Goal: Task Accomplishment & Management: Manage account settings

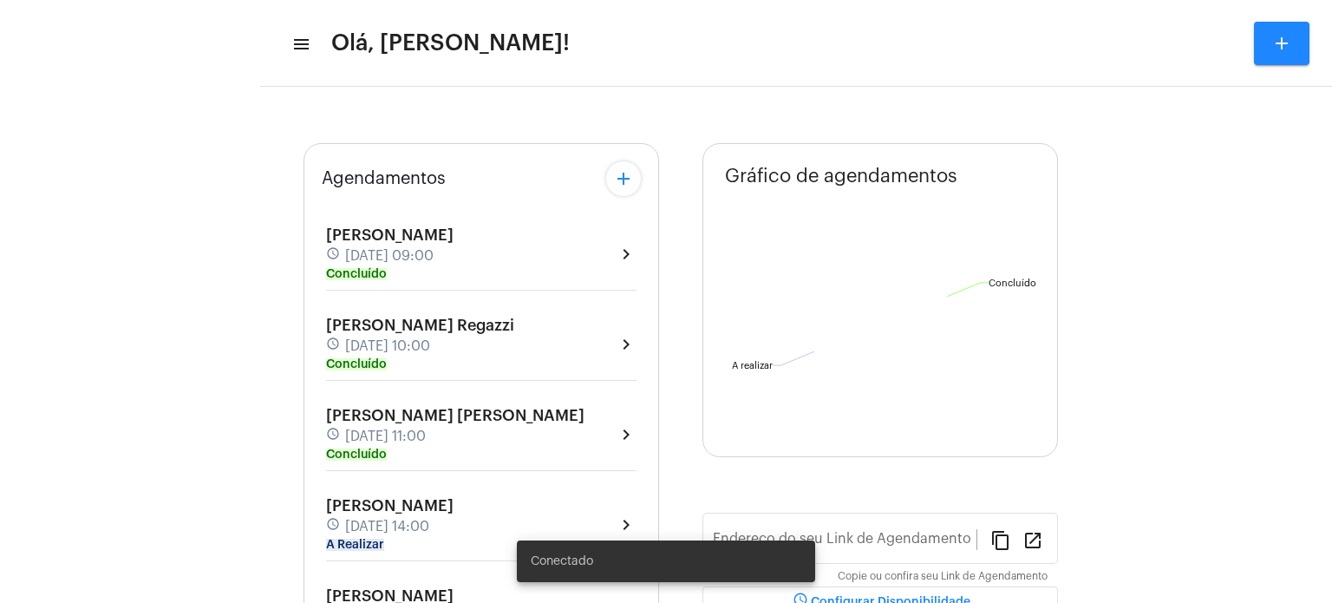
type input "[URL][DOMAIN_NAME]"
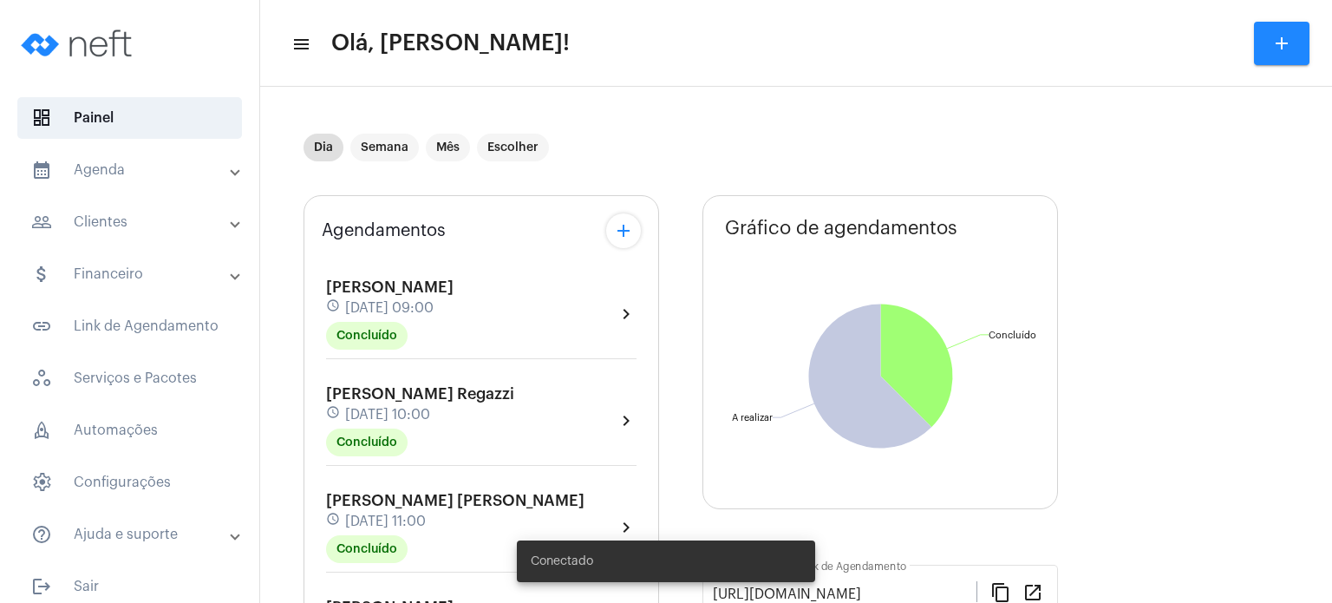
click at [150, 167] on mat-panel-title "calendar_month_outlined Agenda" at bounding box center [131, 170] width 200 height 21
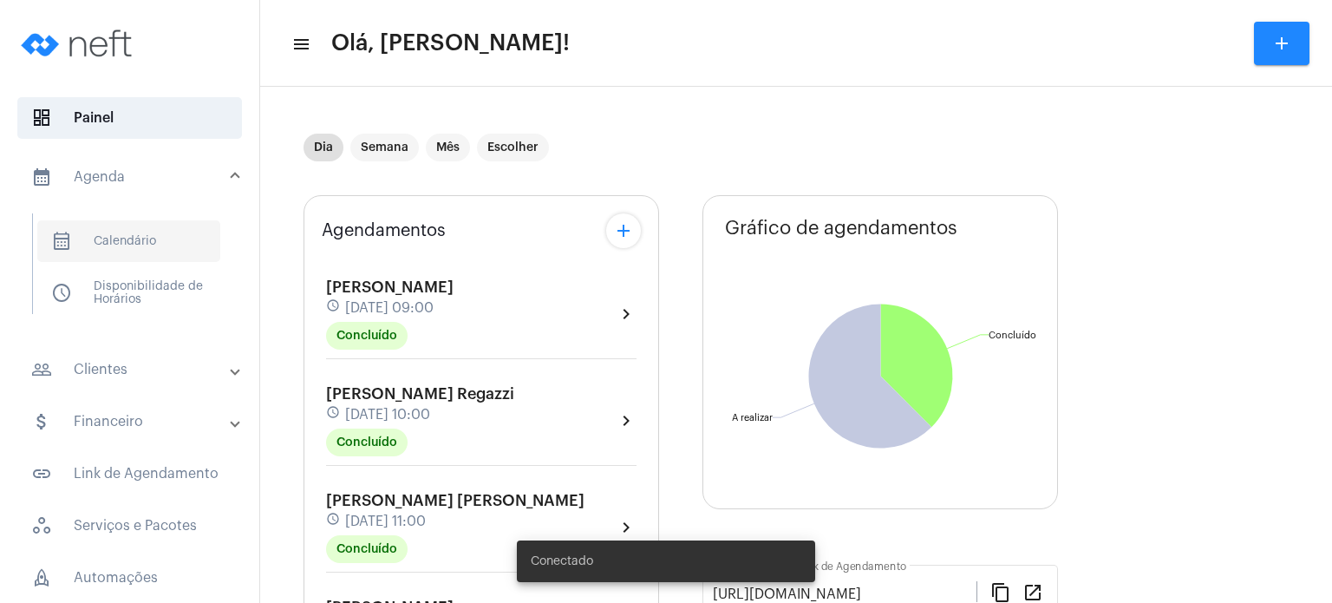
click at [146, 239] on span "calendar_month_outlined Calendário" at bounding box center [128, 241] width 183 height 42
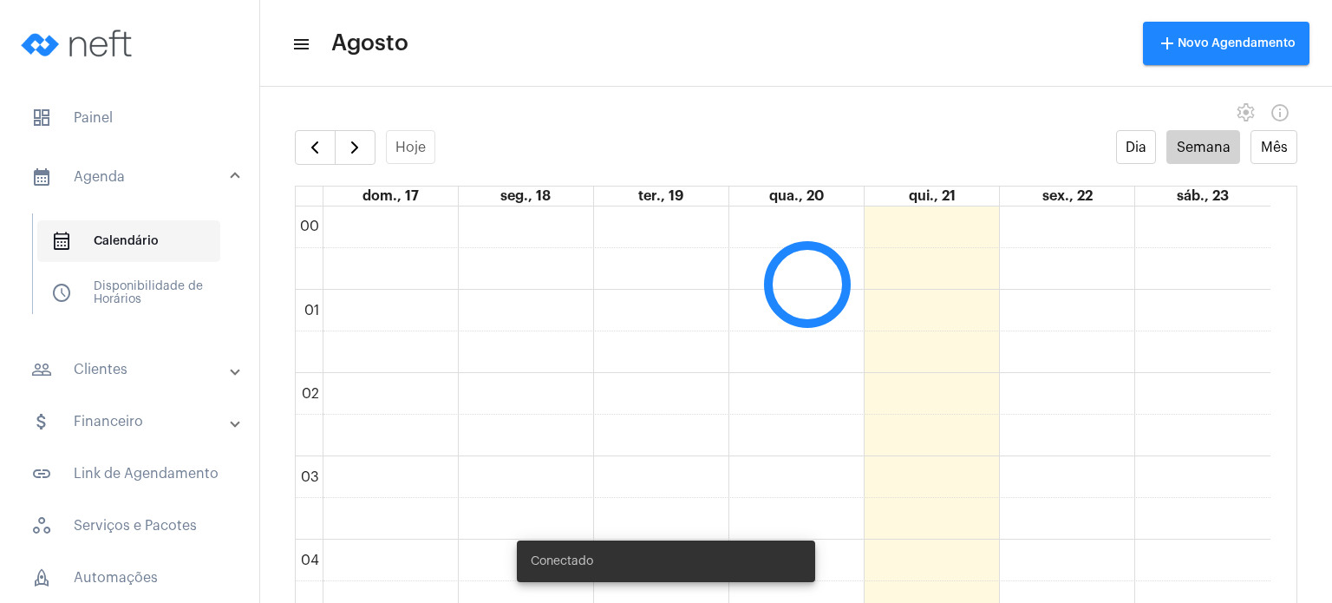
scroll to position [500, 0]
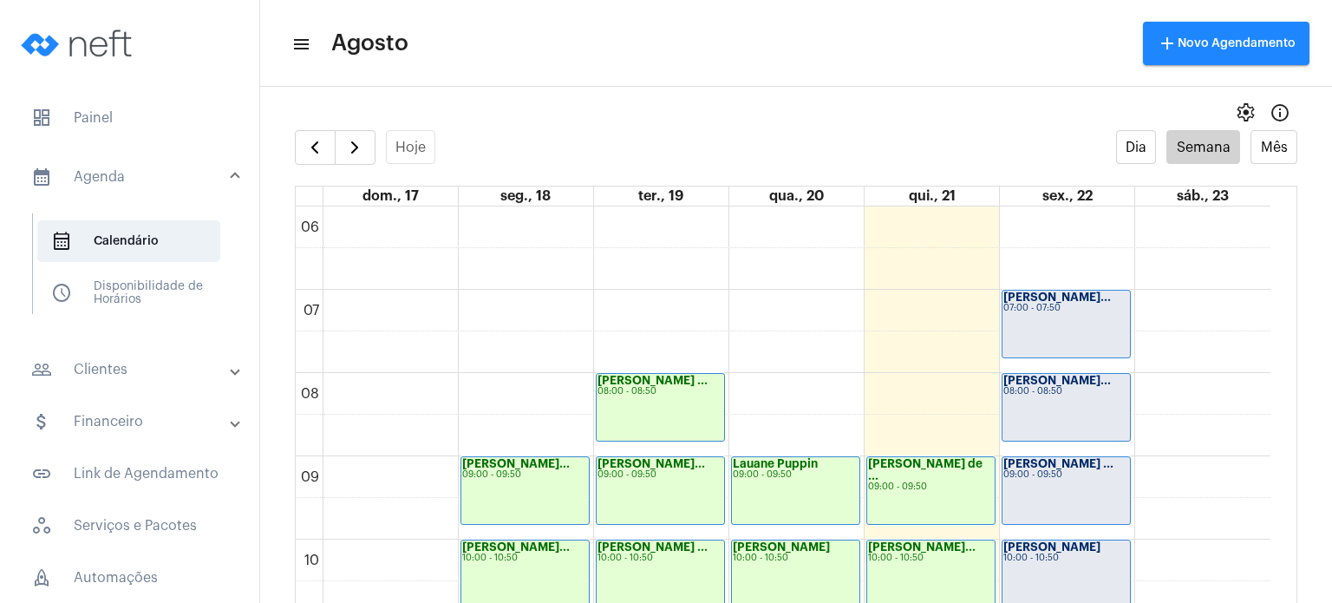
click at [542, 136] on div "Hoje Dia Semana Mês" at bounding box center [796, 147] width 1003 height 35
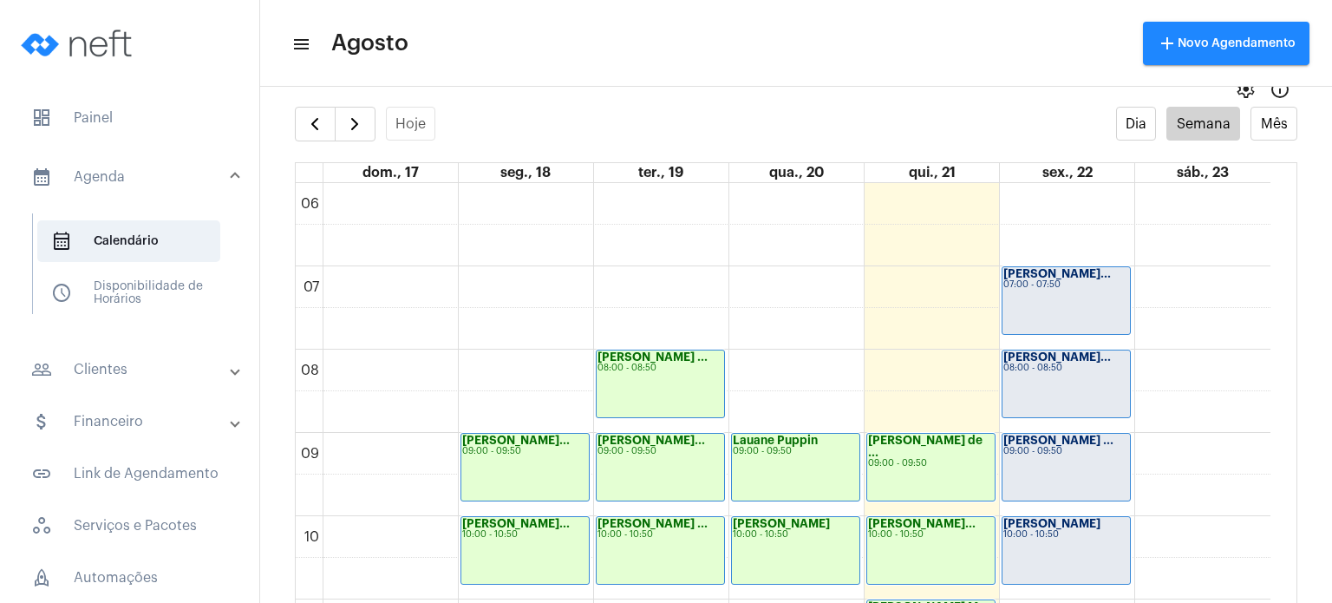
scroll to position [35, 0]
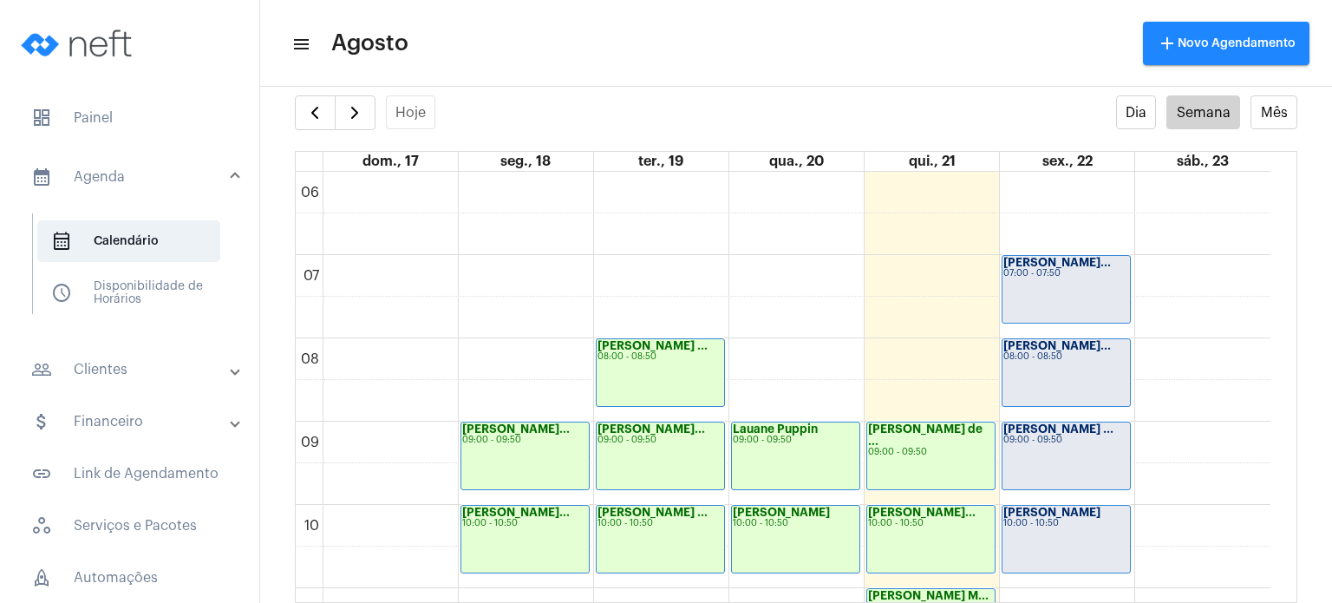
click at [1284, 557] on full-calendar "Hoje Dia Semana Mês dom., 17 seg., 18 ter., 19 qua., 20 qui., 21 sex., 22 sáb.,…" at bounding box center [796, 348] width 1072 height 507
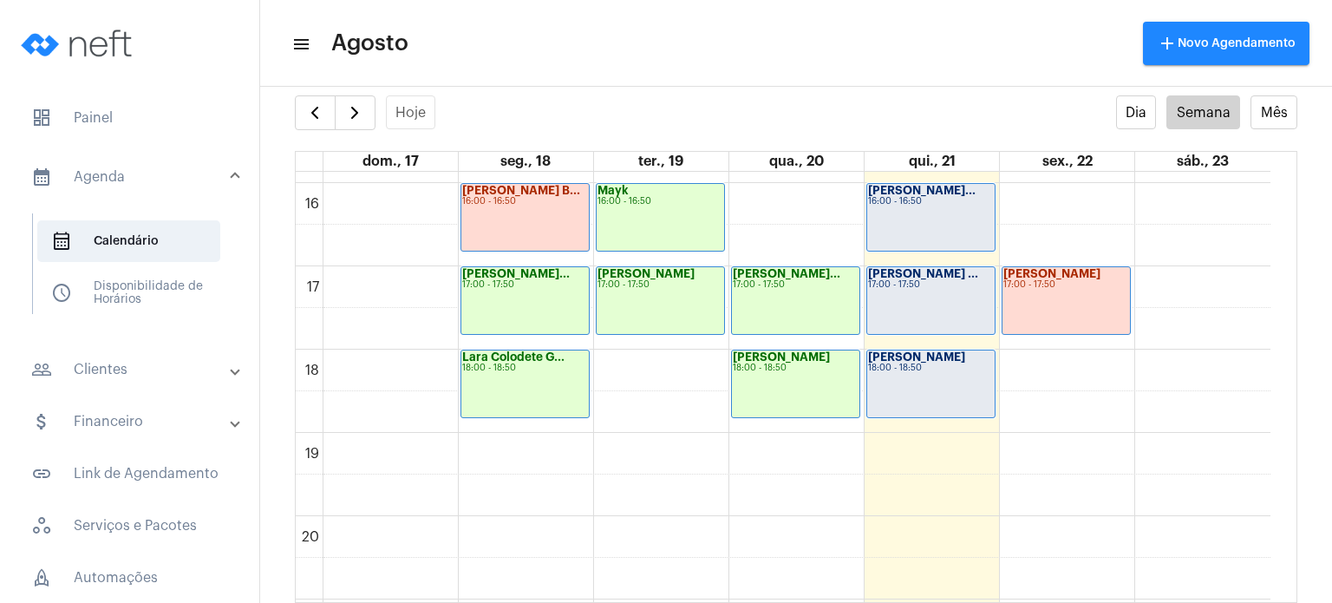
scroll to position [1338, 0]
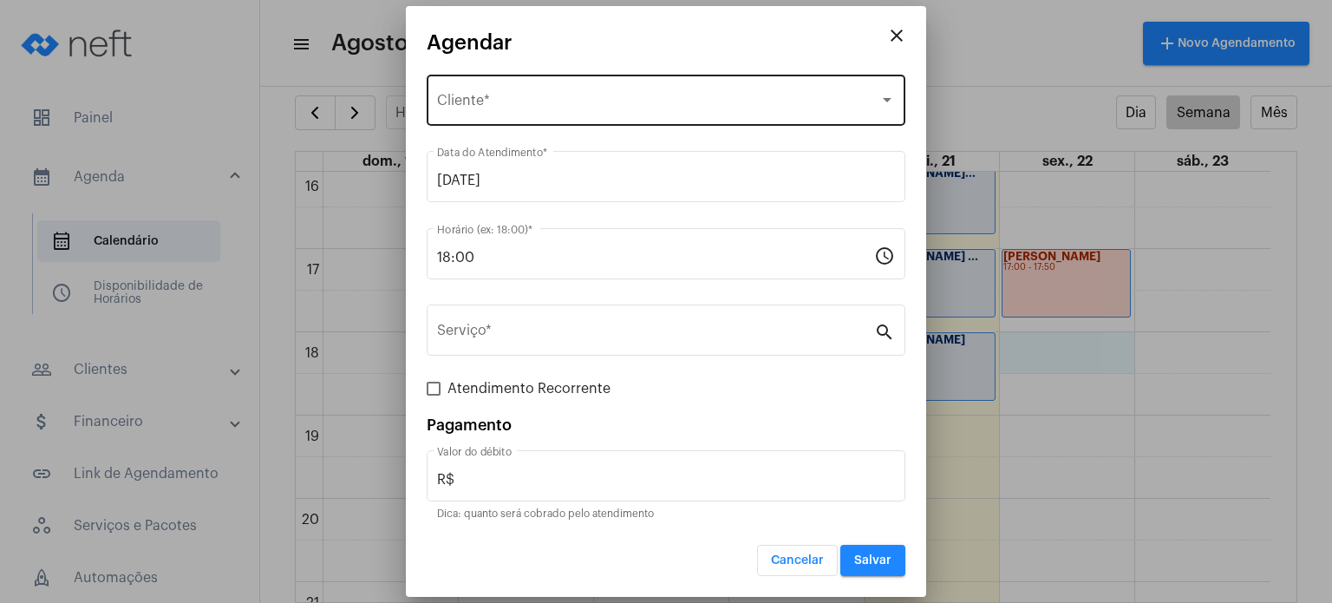
click at [775, 88] on div "Selecione o Cliente Cliente *" at bounding box center [666, 98] width 458 height 55
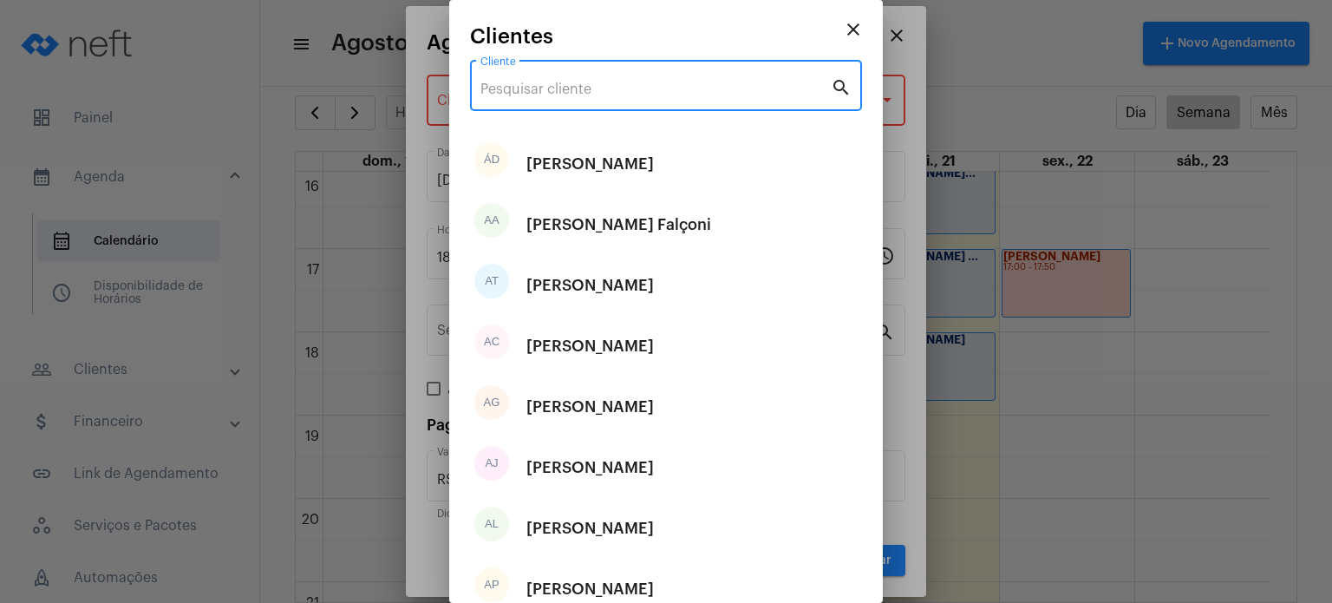
click at [775, 88] on input "Cliente" at bounding box center [656, 90] width 350 height 16
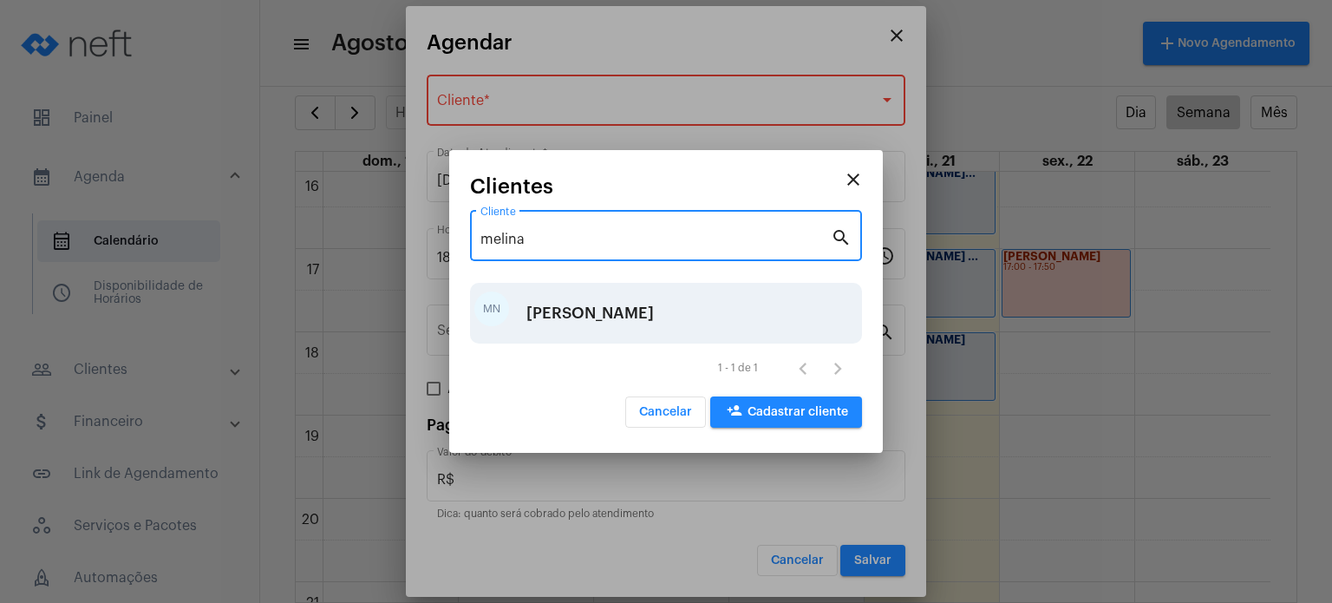
type input "melina"
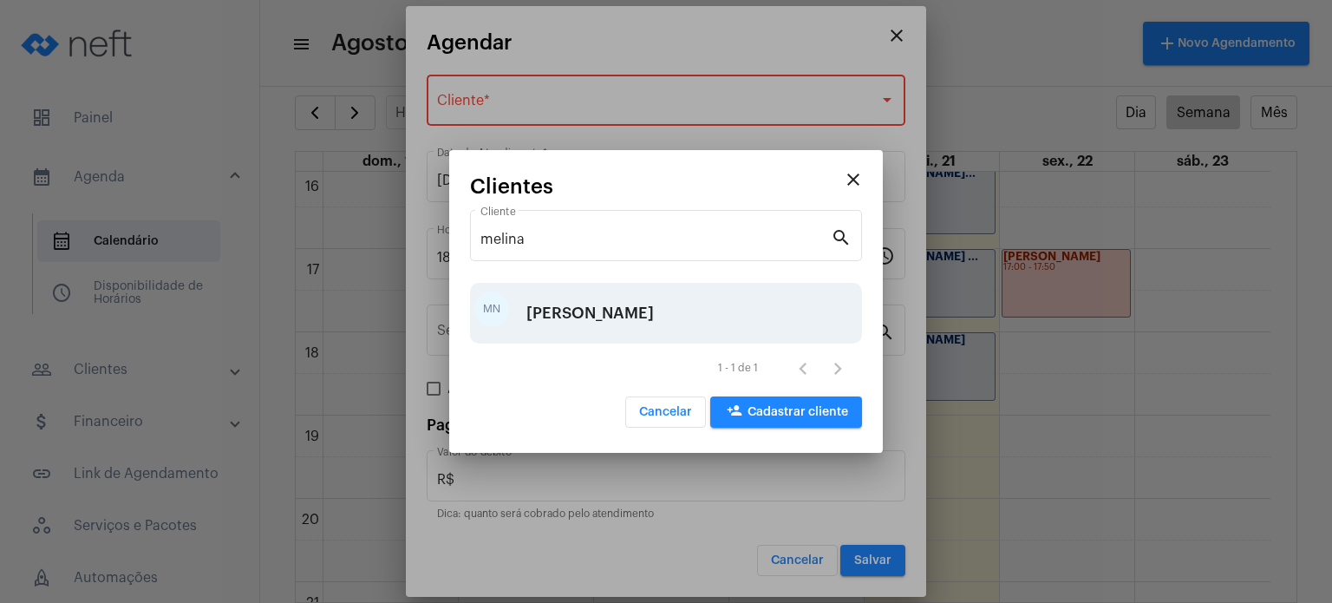
click at [666, 309] on div "MN [PERSON_NAME]" at bounding box center [666, 313] width 392 height 61
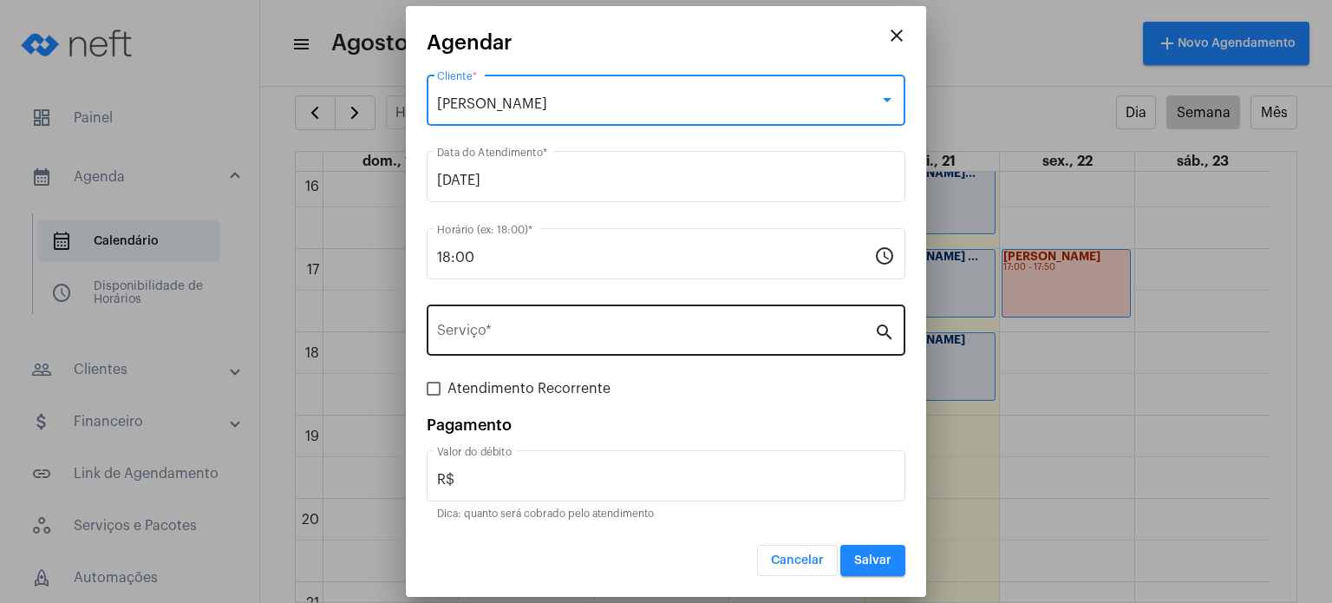
click at [602, 331] on input "Serviço *" at bounding box center [655, 334] width 437 height 16
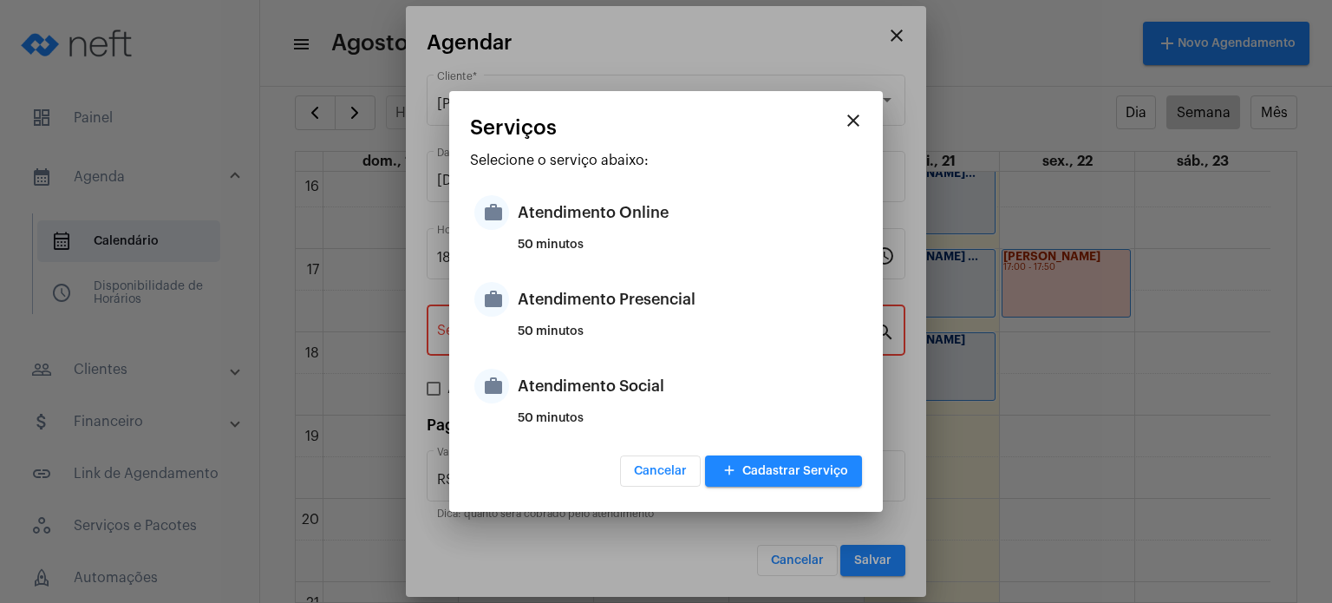
click at [602, 331] on div "50 minutos" at bounding box center [688, 338] width 340 height 26
type input "Atendimento Presencial"
type input "R$ 170"
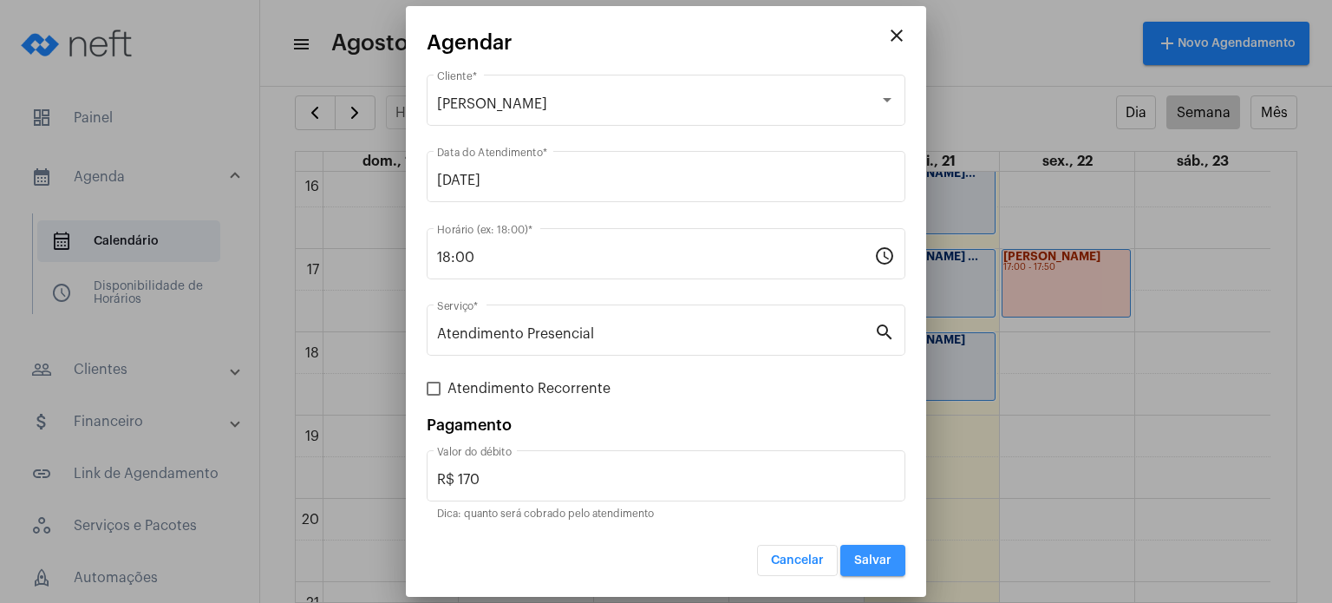
click at [867, 558] on span "Salvar" at bounding box center [872, 560] width 37 height 12
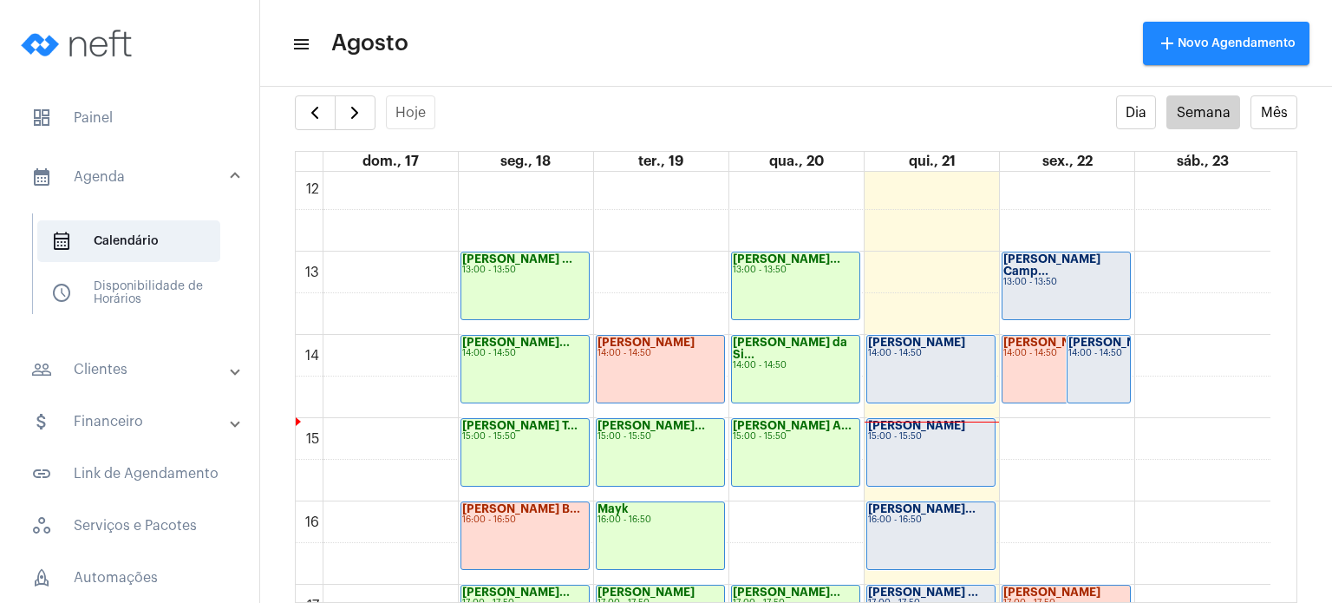
scroll to position [954, 0]
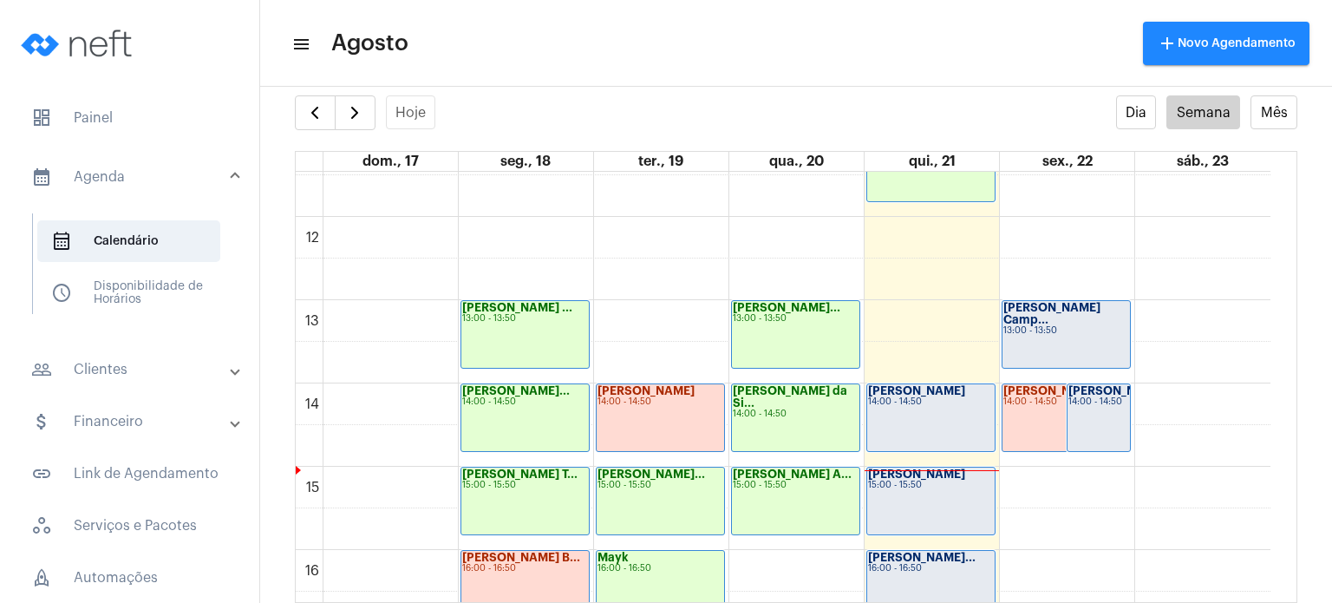
click at [943, 403] on div "14:00 - 14:50" at bounding box center [931, 402] width 126 height 10
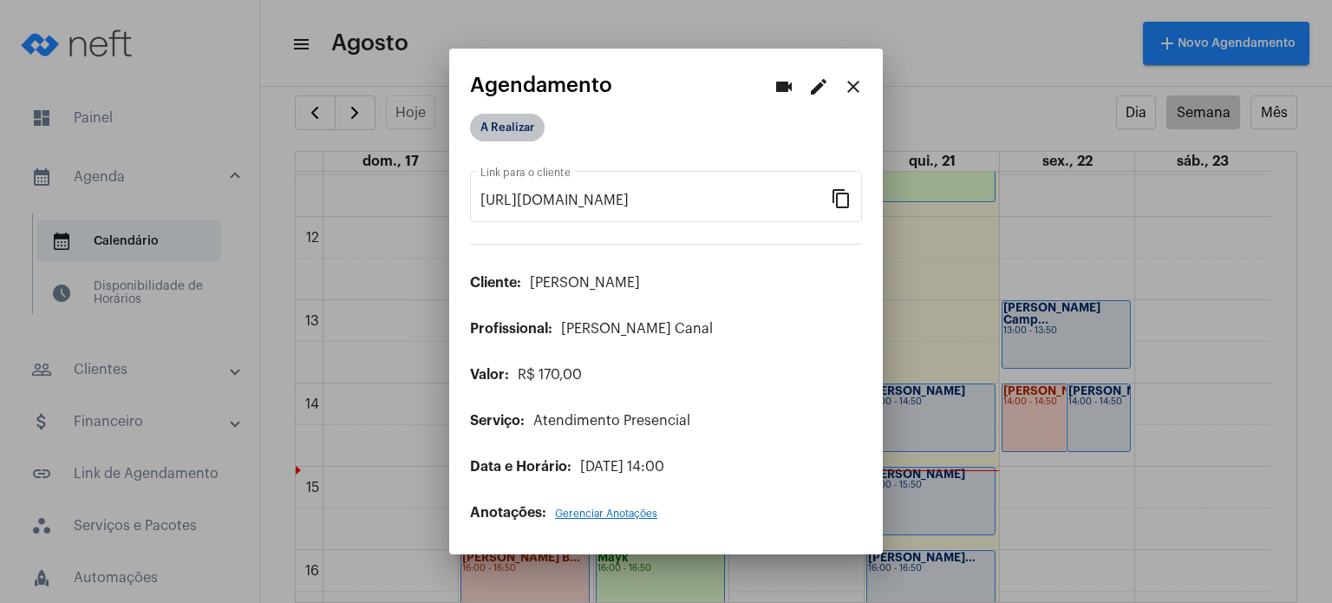
click at [512, 119] on mat-chip "A Realizar" at bounding box center [507, 128] width 75 height 28
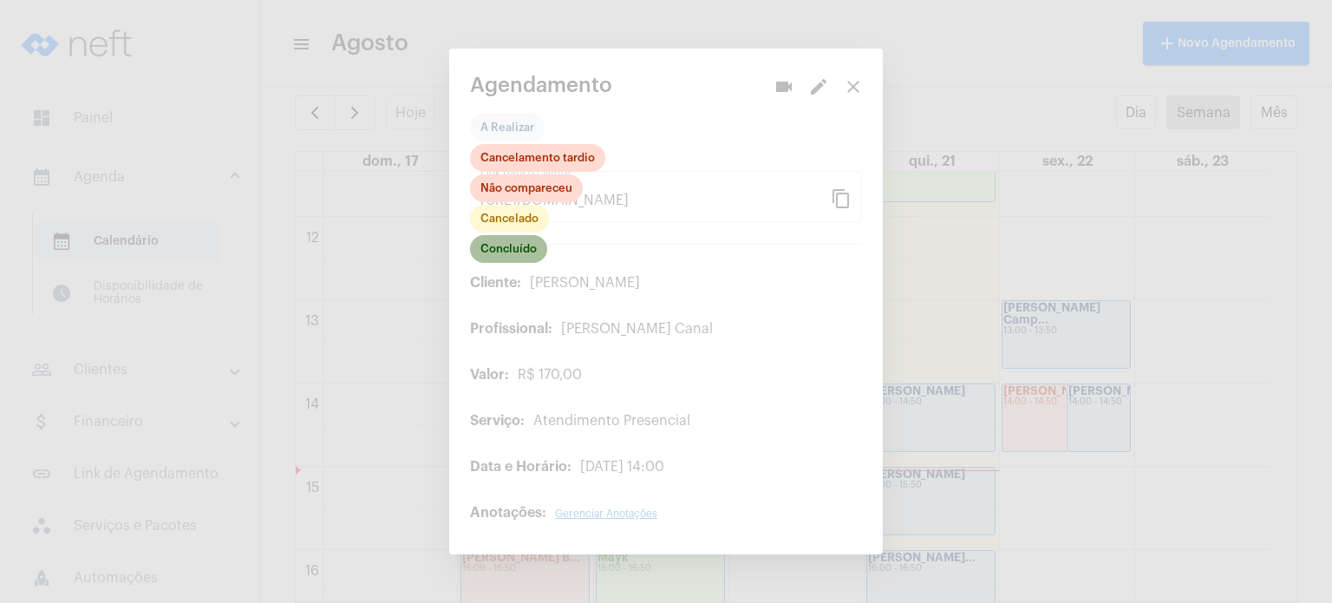
click at [522, 256] on mat-chip "Concluído" at bounding box center [508, 249] width 77 height 28
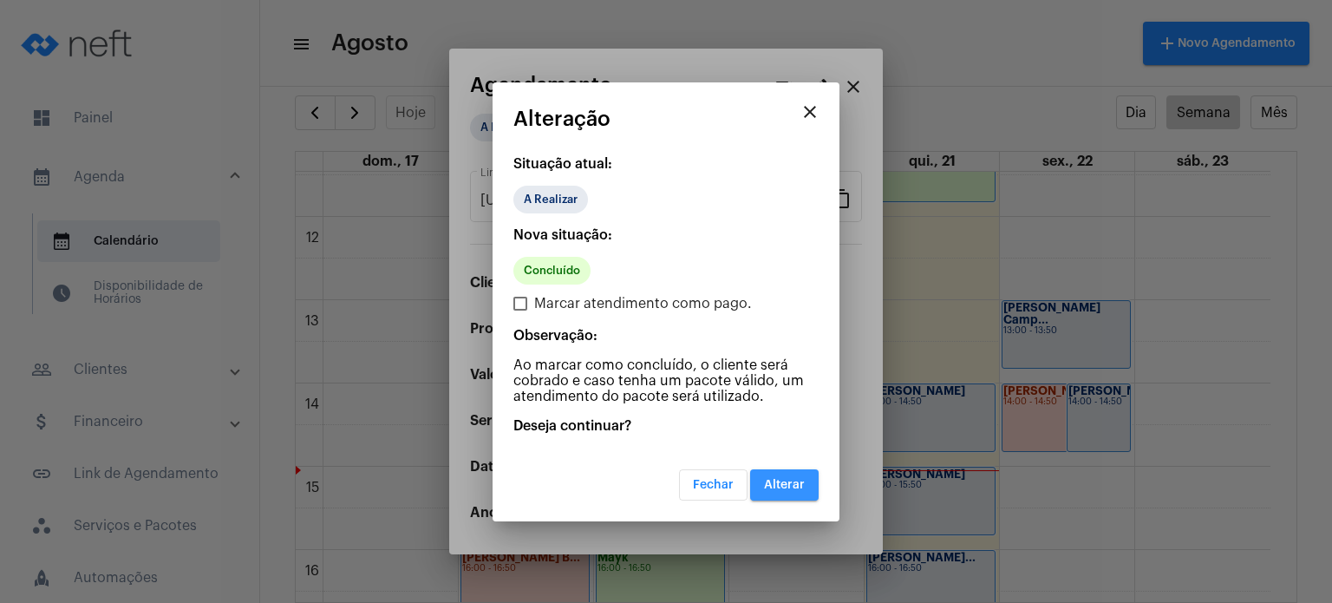
click at [795, 483] on span "Alterar" at bounding box center [784, 485] width 41 height 12
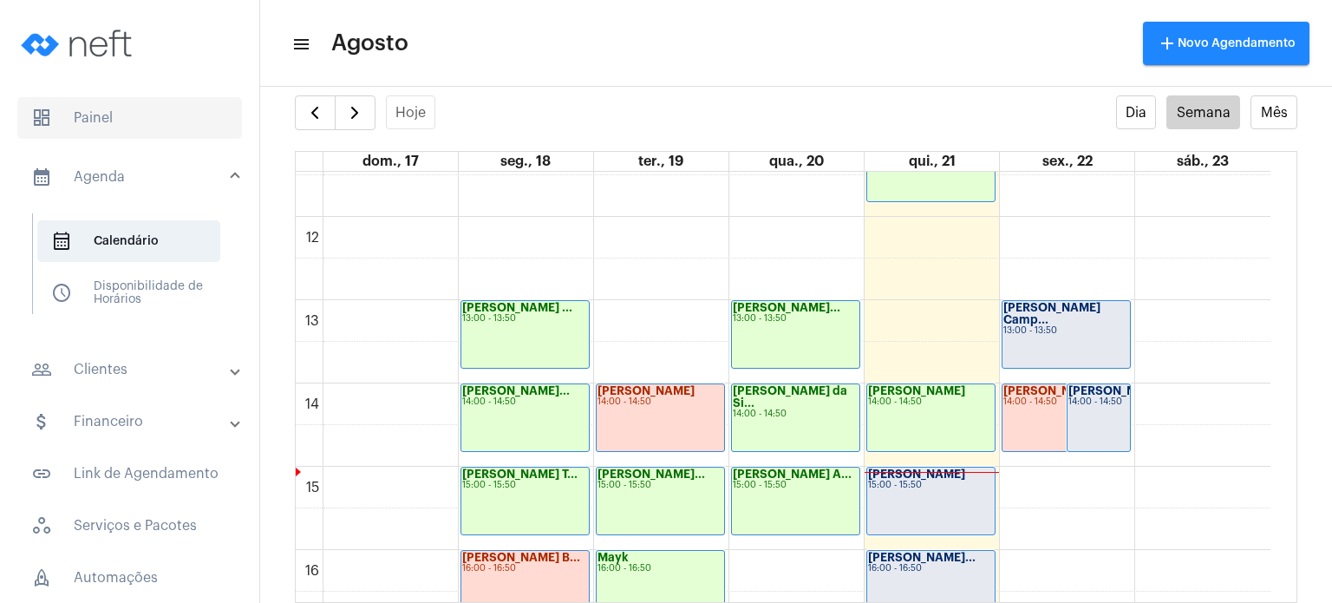
click at [97, 124] on span "dashboard Painel" at bounding box center [129, 118] width 225 height 42
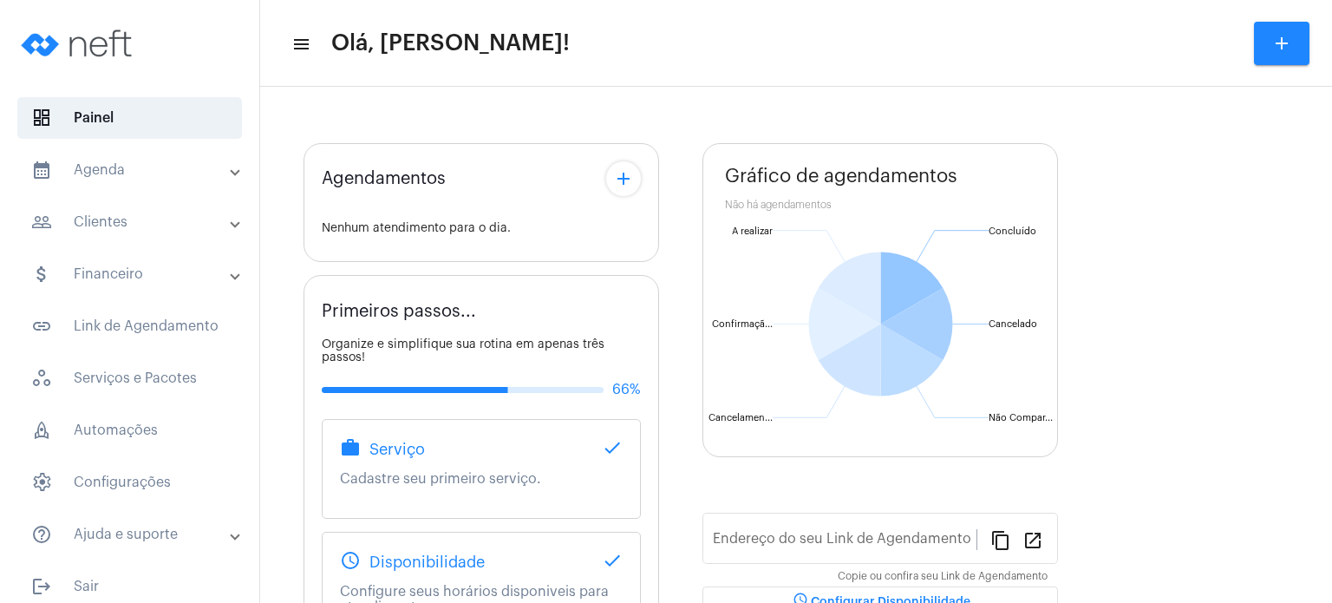
click at [134, 184] on mat-expansion-panel-header "calendar_month_outlined Agenda" at bounding box center [134, 170] width 249 height 42
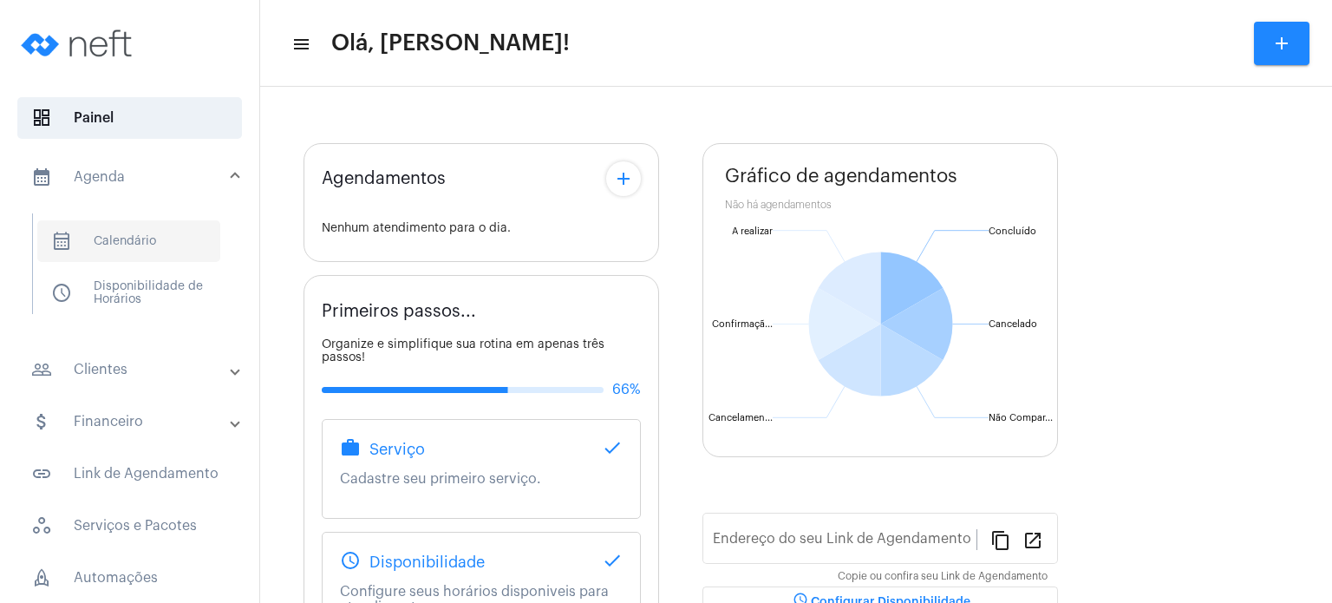
click at [129, 229] on span "calendar_month_outlined Calendário" at bounding box center [128, 241] width 183 height 42
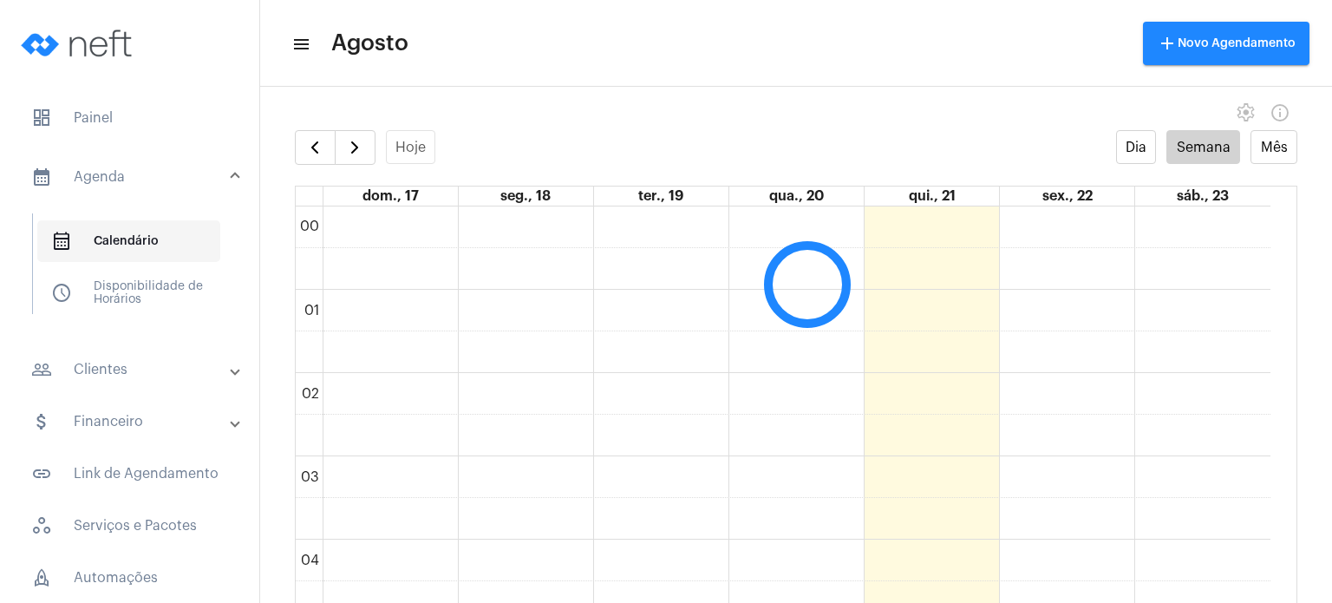
scroll to position [500, 0]
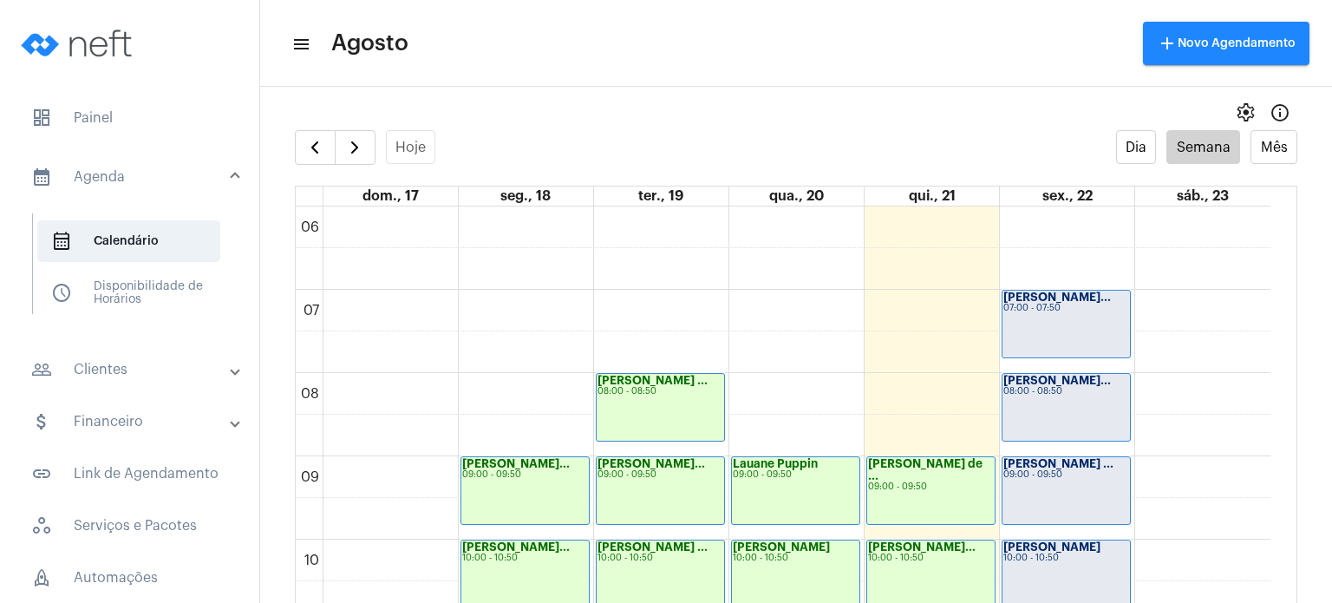
click at [267, 265] on full-calendar "Hoje Dia Semana Mês dom., 17 seg., 18 ter., 19 qua., 20 qui., 21 sex., 22 sáb.,…" at bounding box center [796, 383] width 1072 height 507
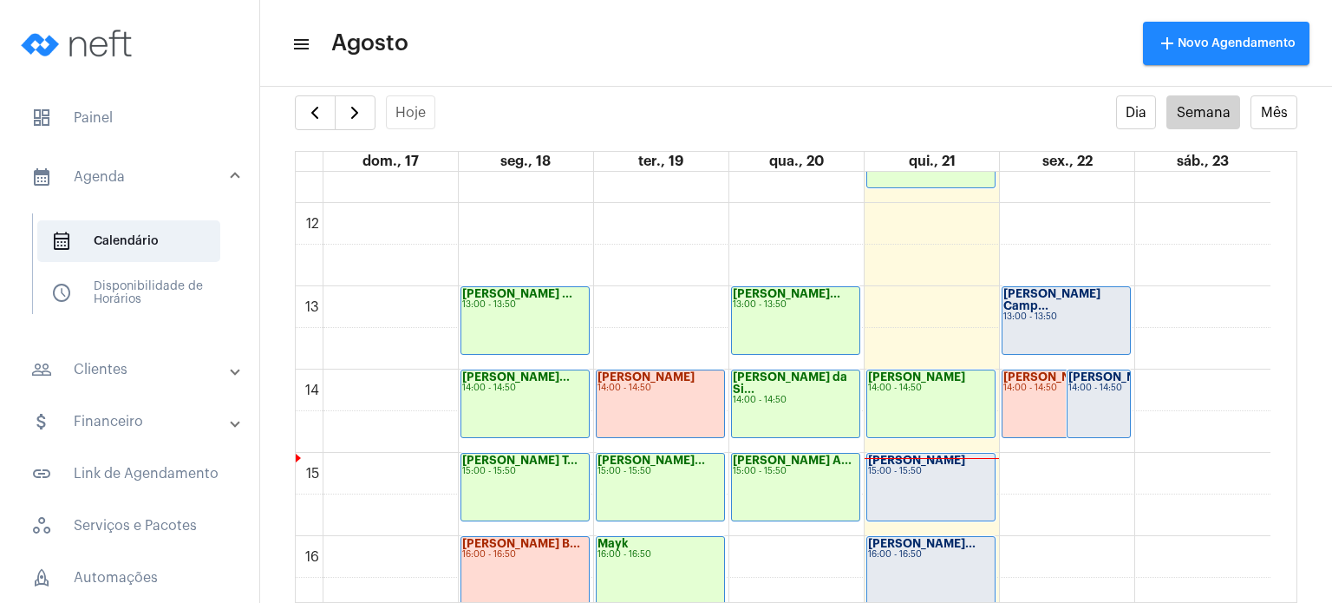
scroll to position [999, 0]
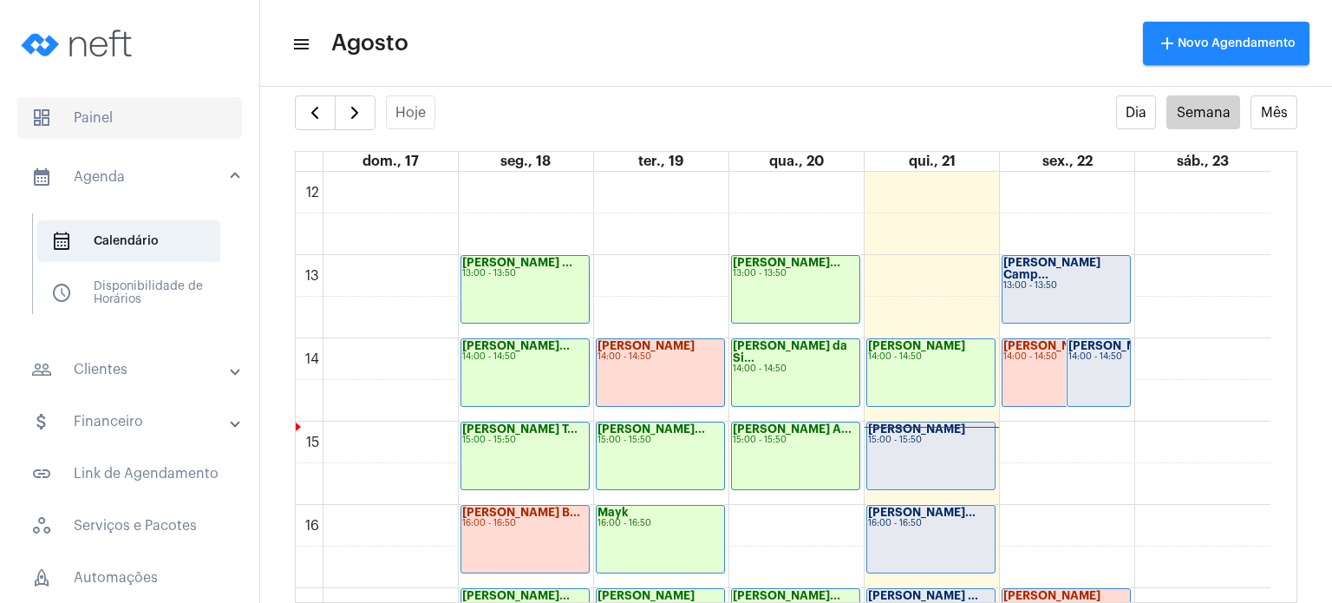
click at [111, 108] on span "dashboard Painel" at bounding box center [129, 118] width 225 height 42
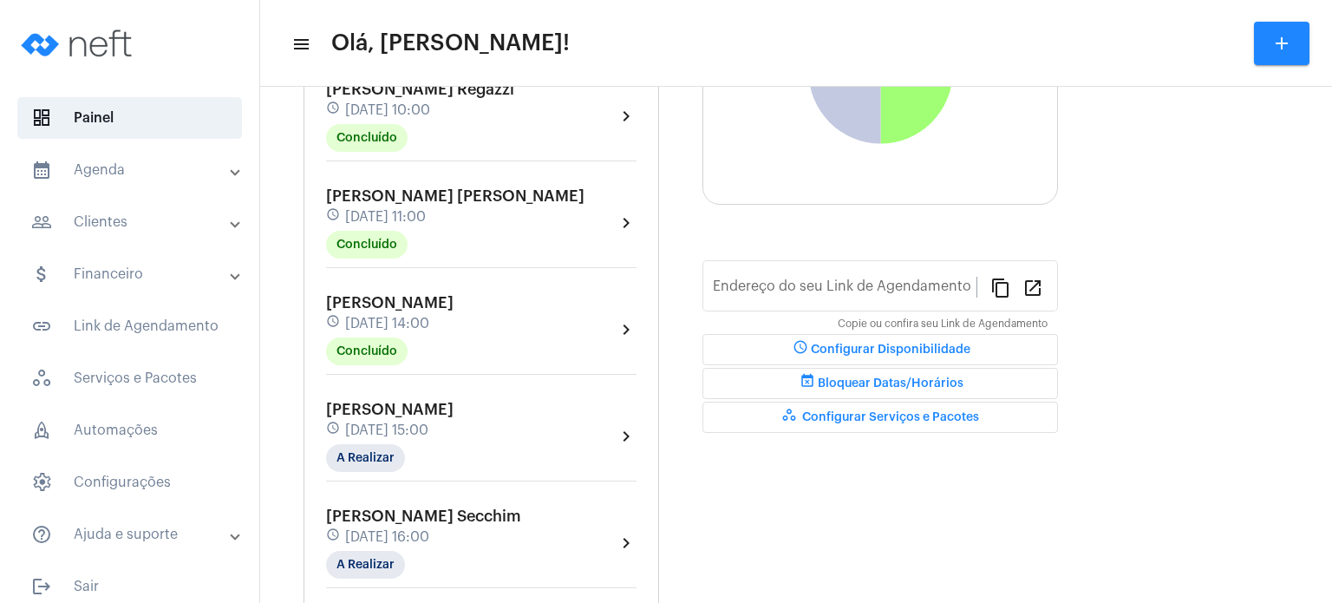
type input "[URL][DOMAIN_NAME]"
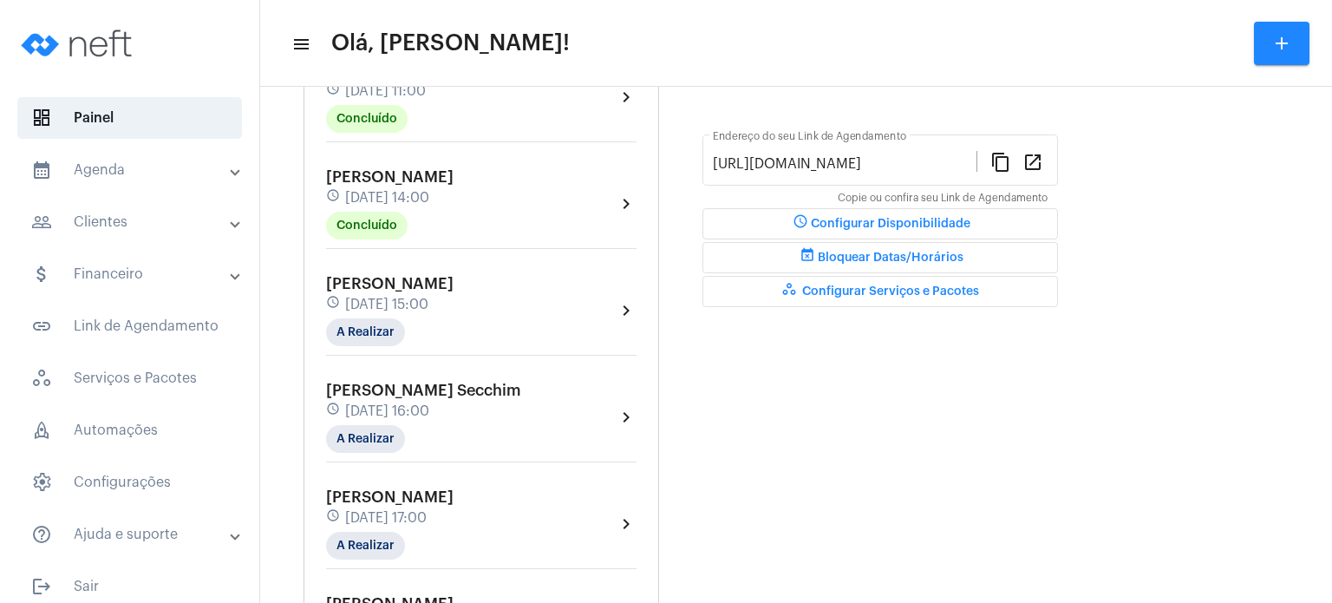
scroll to position [438, 0]
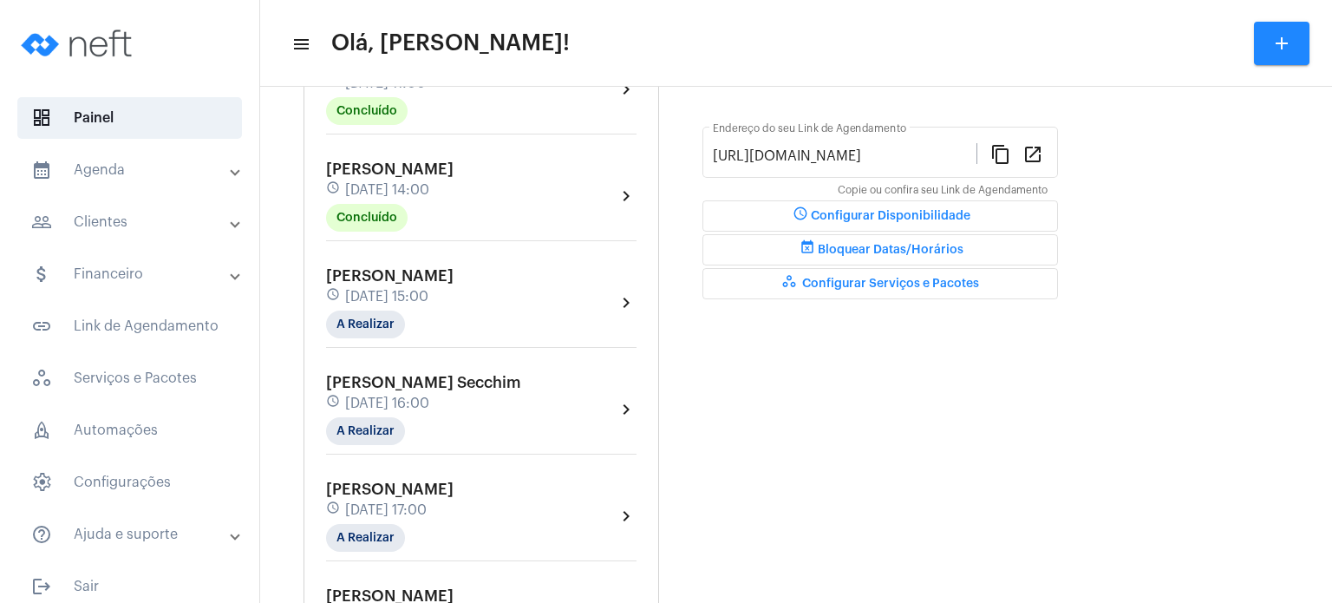
click at [406, 177] on span "[PERSON_NAME]" at bounding box center [390, 169] width 128 height 16
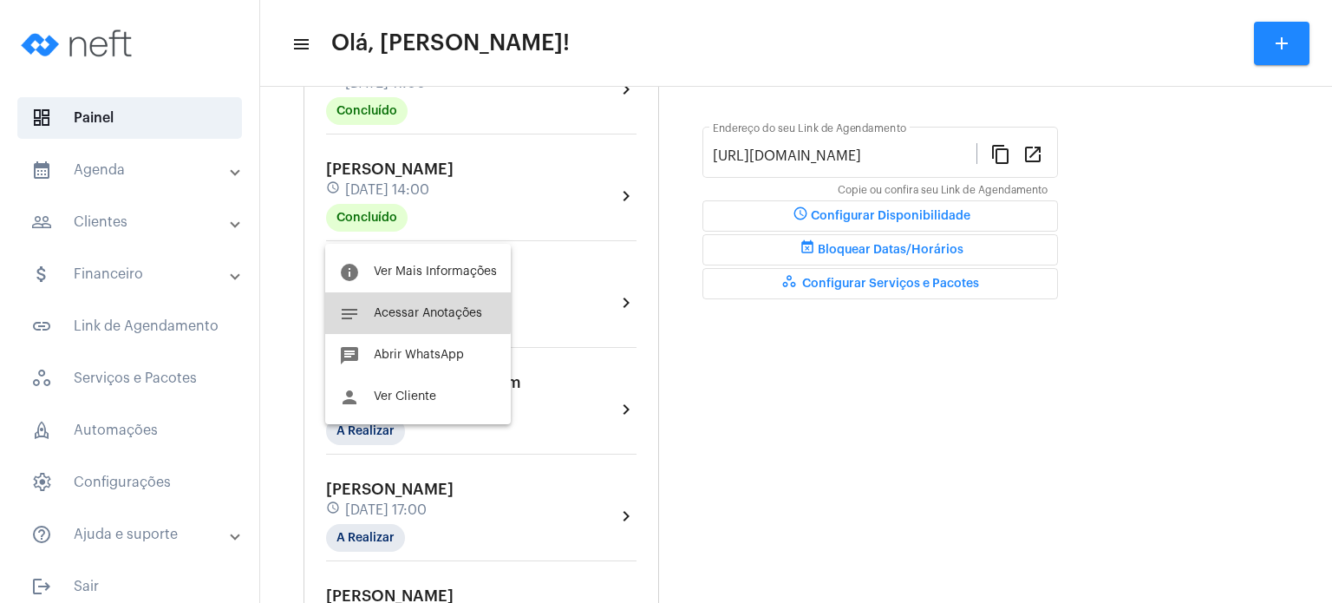
click at [416, 310] on span "Acessar Anotações" at bounding box center [428, 313] width 108 height 12
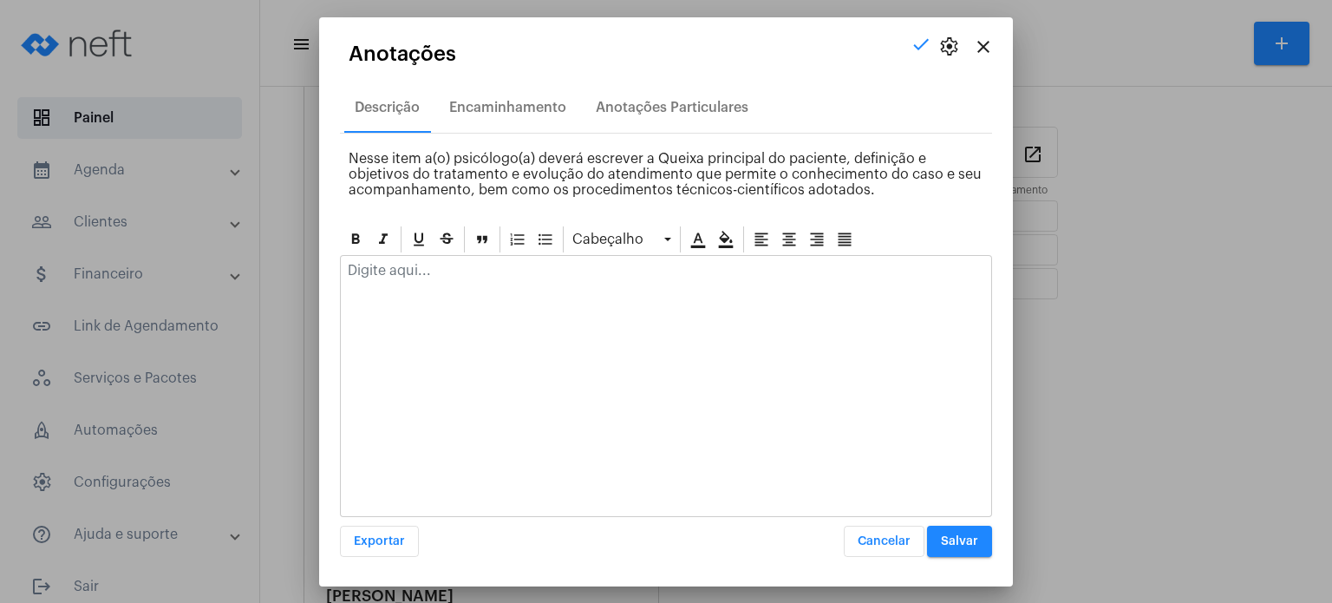
click at [416, 285] on div at bounding box center [666, 275] width 651 height 38
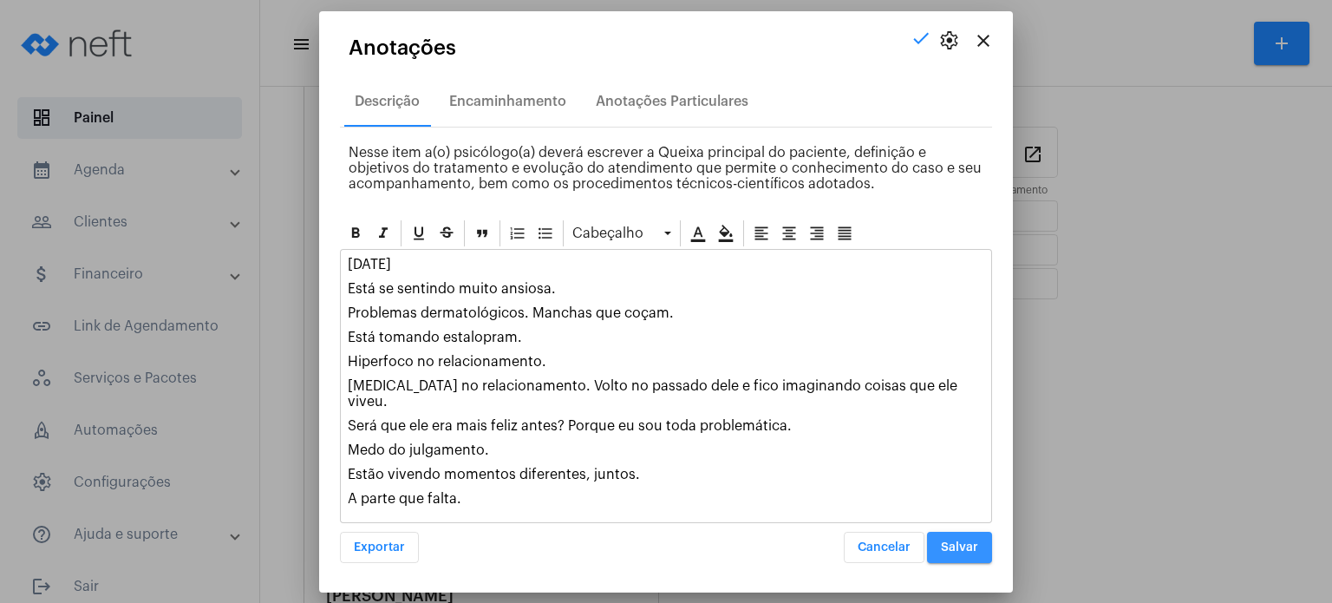
click at [959, 544] on span "Salvar" at bounding box center [959, 547] width 37 height 12
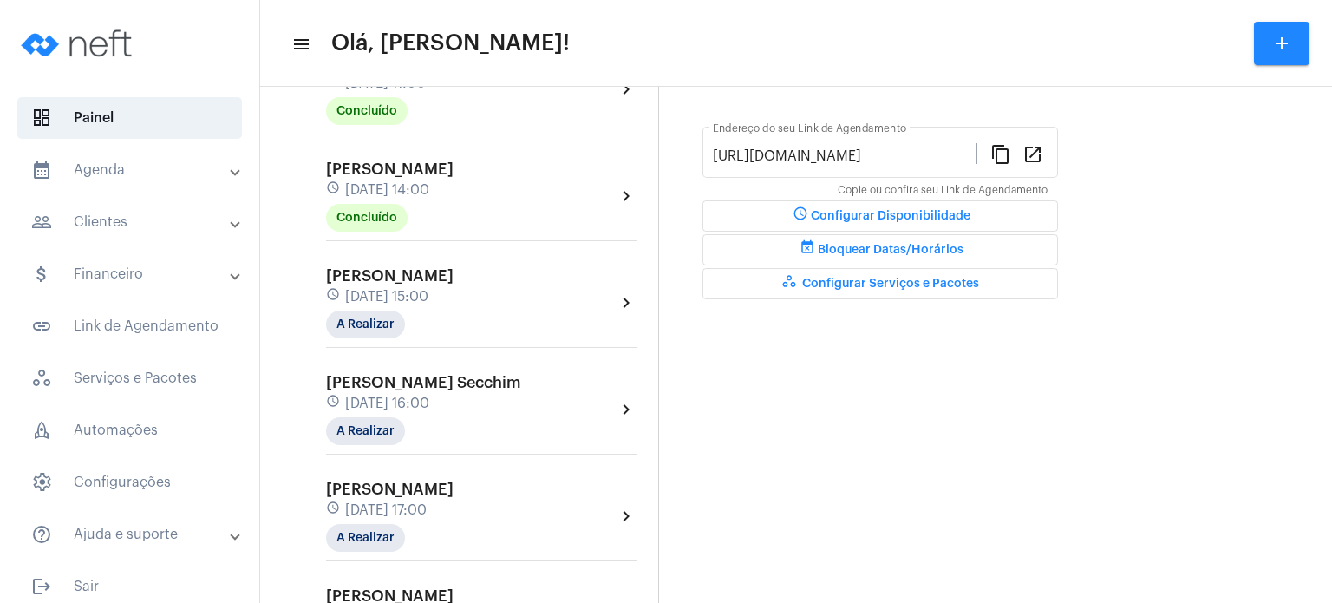
click at [330, 277] on div "[PERSON_NAME] Destefani schedule [DATE] 15:00 A Realizar chevron_right" at bounding box center [481, 307] width 319 height 89
click at [331, 297] on div "[PERSON_NAME] Destefani schedule [DATE] 15:00 A Realizar" at bounding box center [390, 302] width 128 height 71
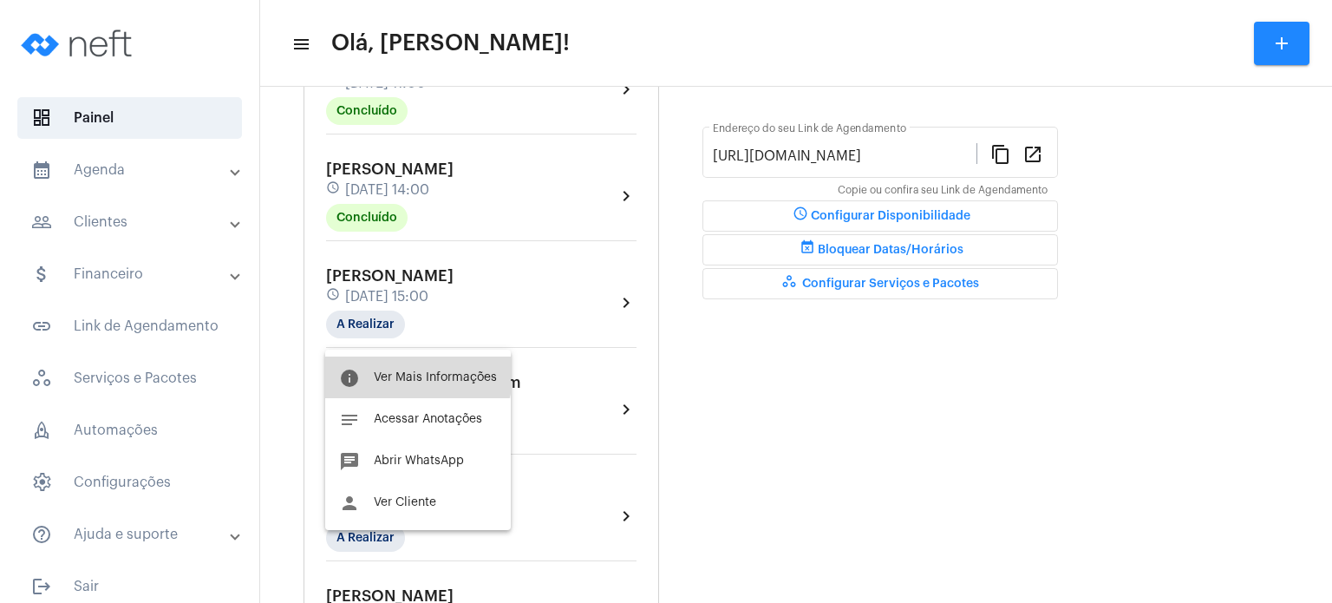
click at [378, 363] on button "info Ver Mais Informações" at bounding box center [418, 378] width 186 height 42
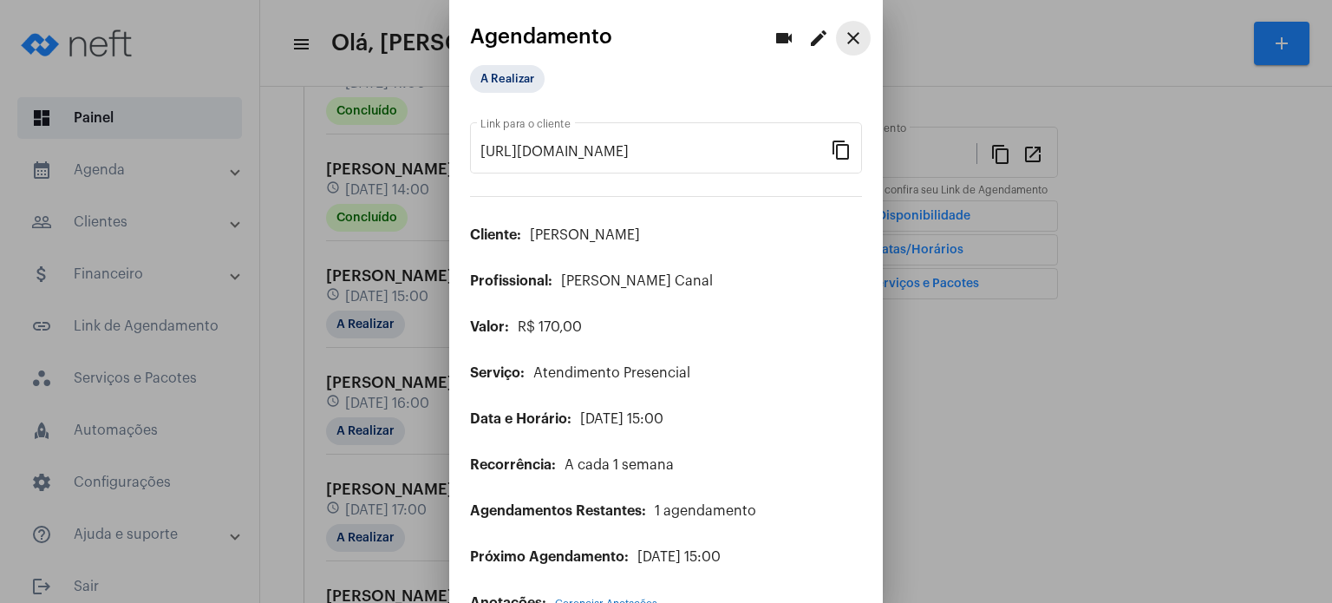
click at [843, 31] on mat-icon "close" at bounding box center [853, 38] width 21 height 21
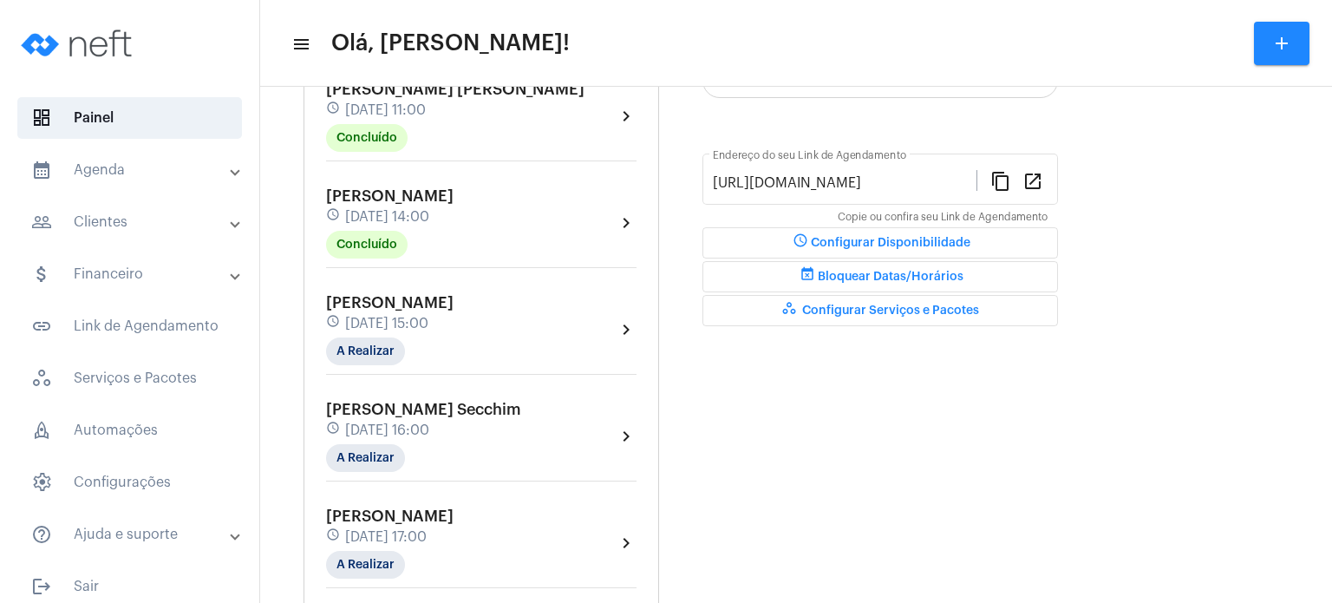
scroll to position [416, 0]
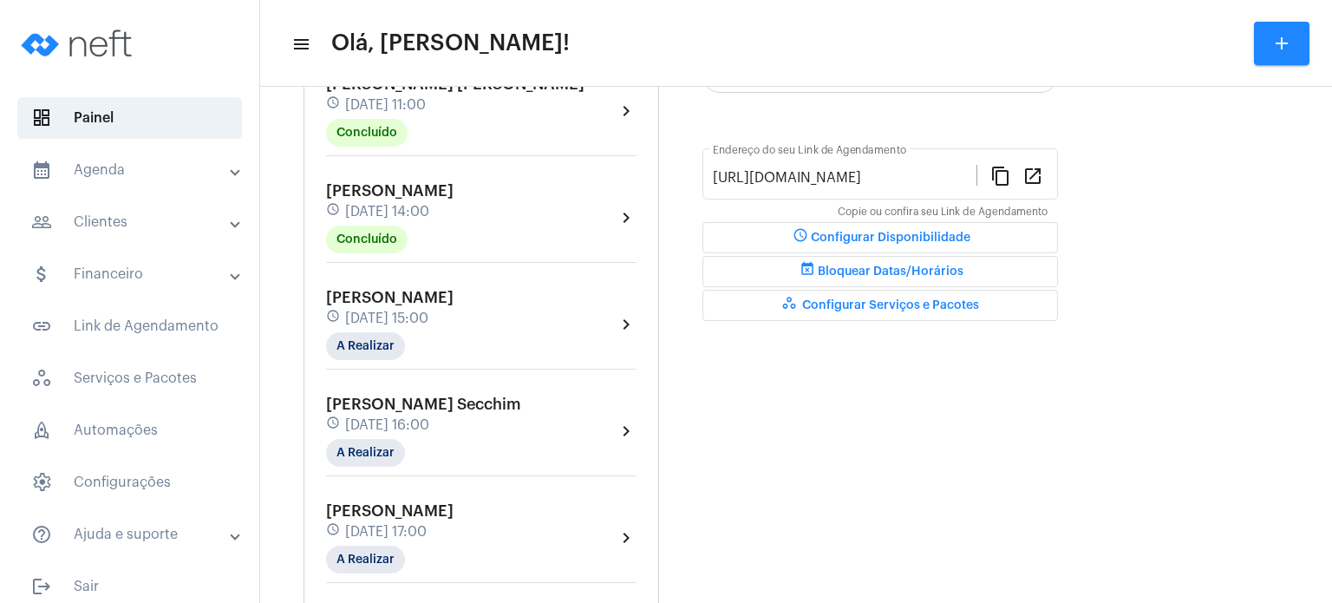
click at [361, 326] on span "[DATE] 15:00" at bounding box center [386, 319] width 83 height 16
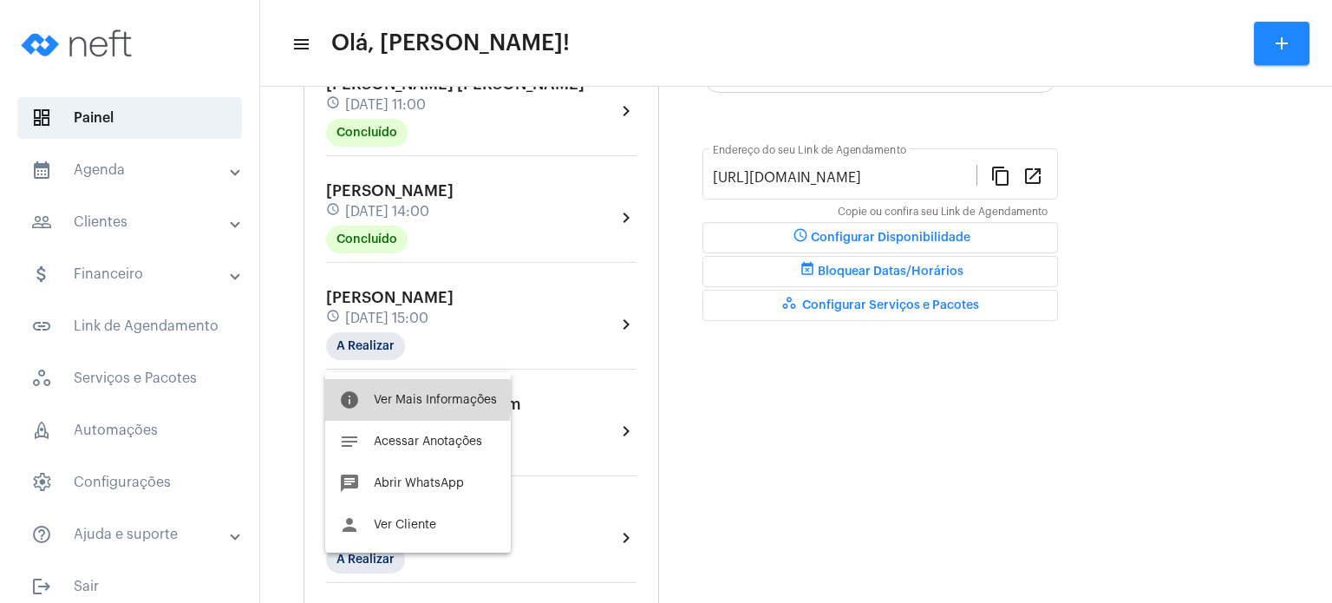
click at [375, 397] on span "Ver Mais Informações" at bounding box center [435, 400] width 123 height 12
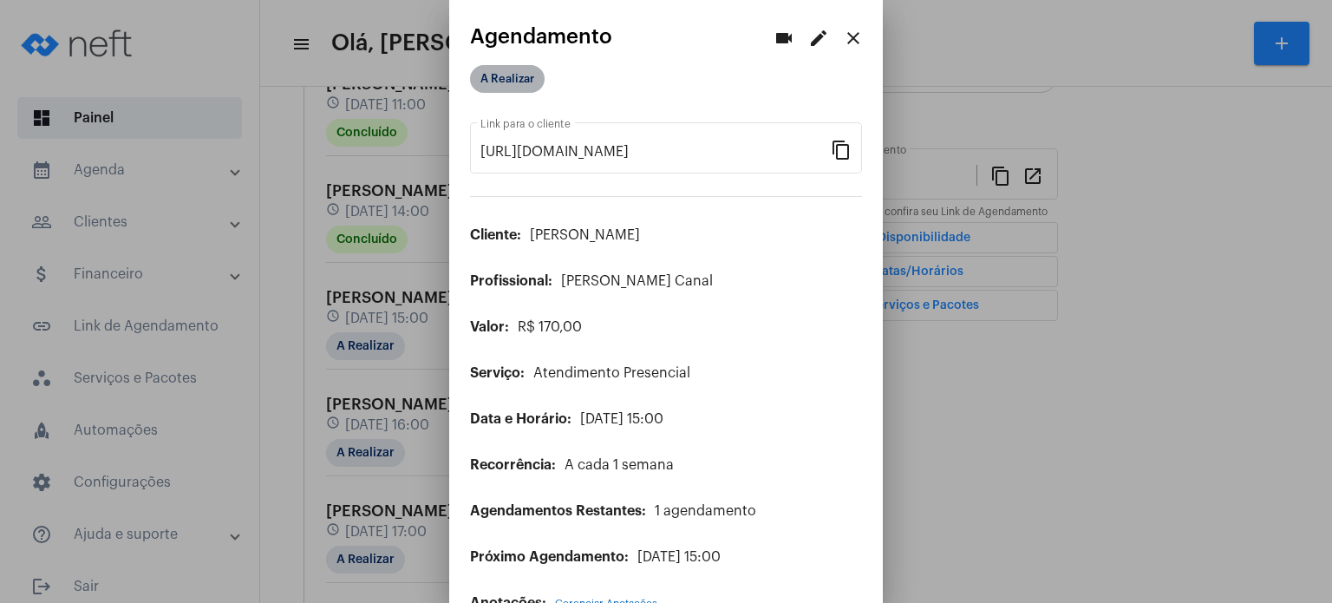
click at [510, 80] on mat-chip "A Realizar" at bounding box center [507, 79] width 75 height 28
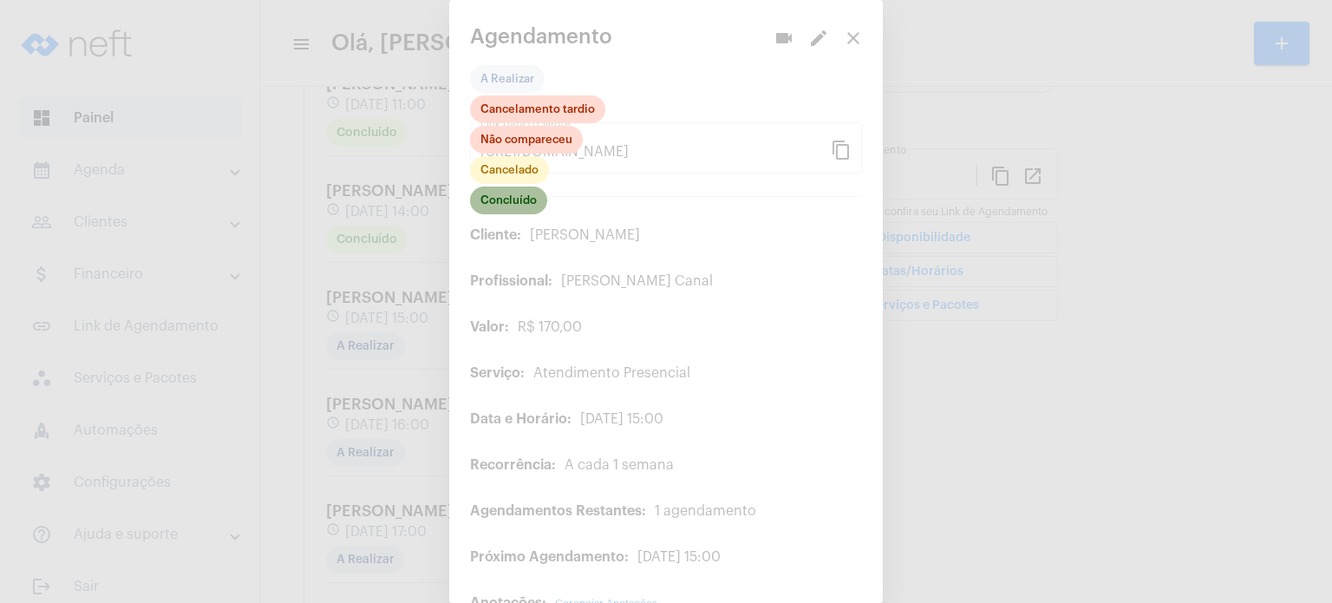
click at [507, 197] on mat-chip "Concluído" at bounding box center [508, 200] width 77 height 28
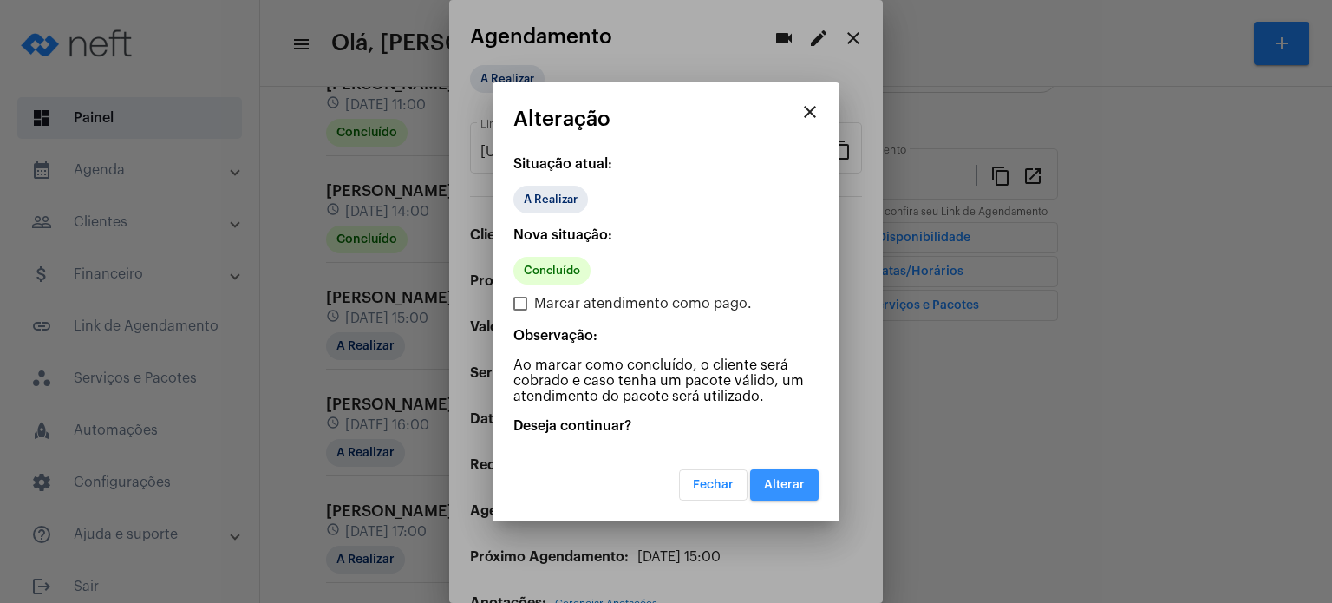
click at [776, 475] on button "Alterar" at bounding box center [784, 484] width 69 height 31
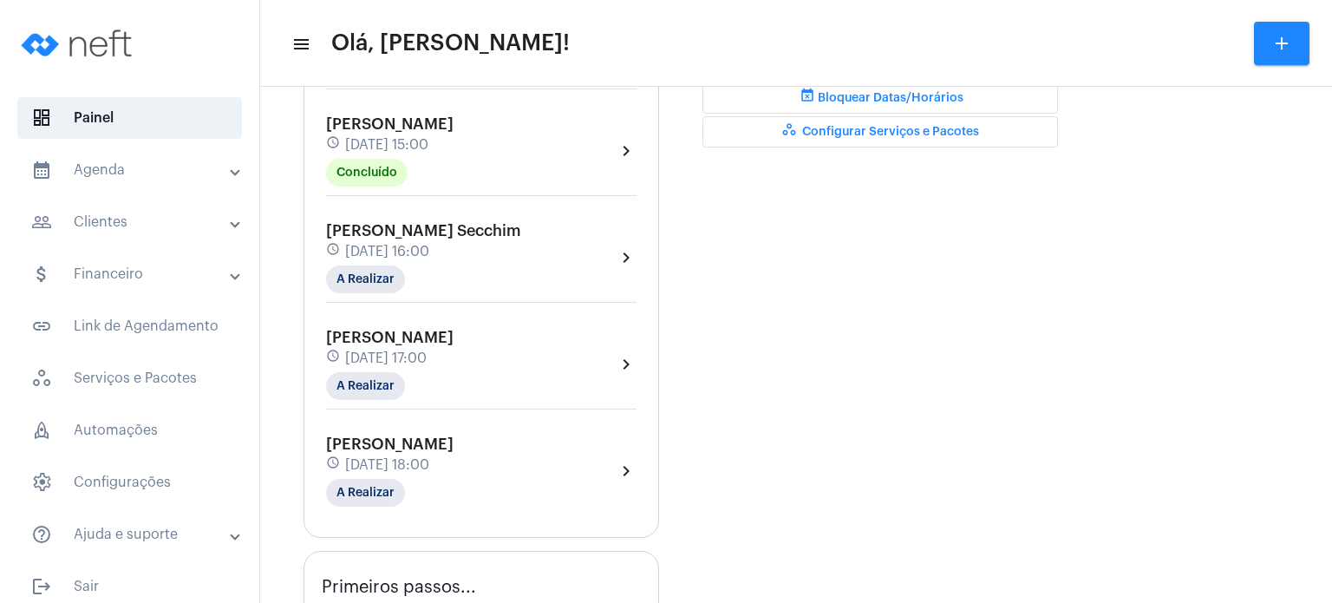
scroll to position [625, 0]
